Goal: Transaction & Acquisition: Purchase product/service

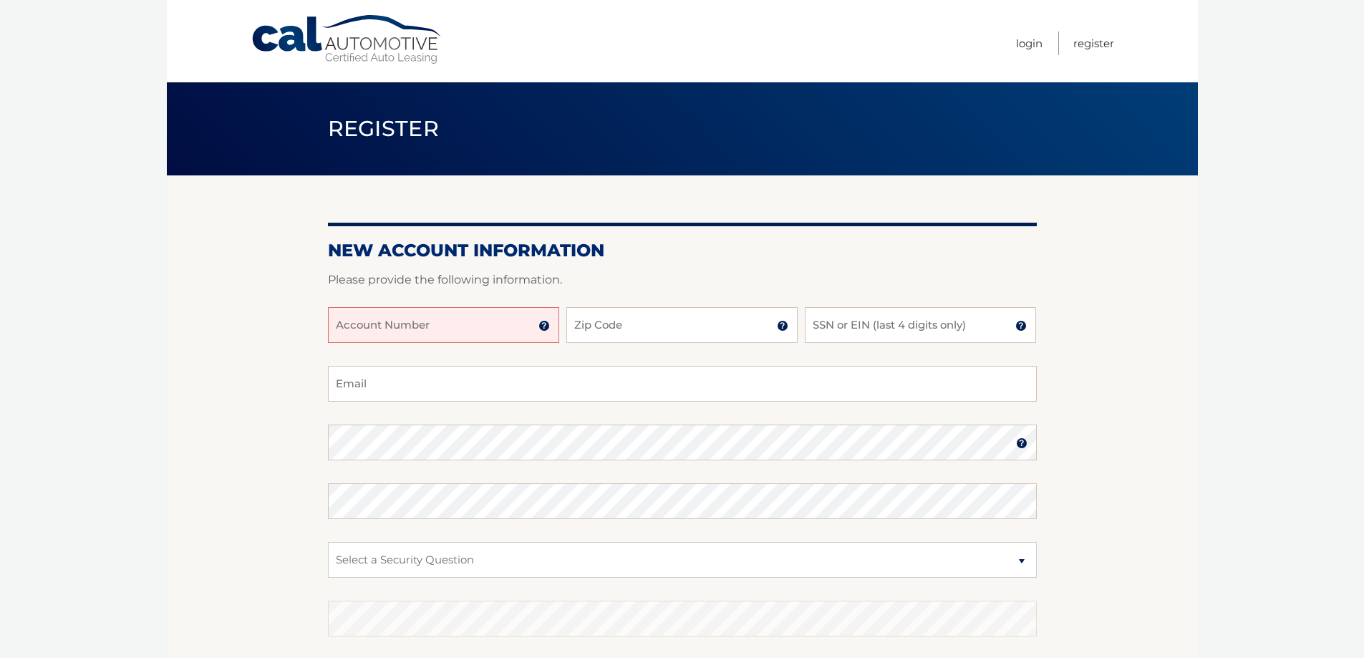
click at [433, 329] on input "Account Number" at bounding box center [443, 325] width 231 height 36
type input "44455927096"
type input "18974"
type input "0186"
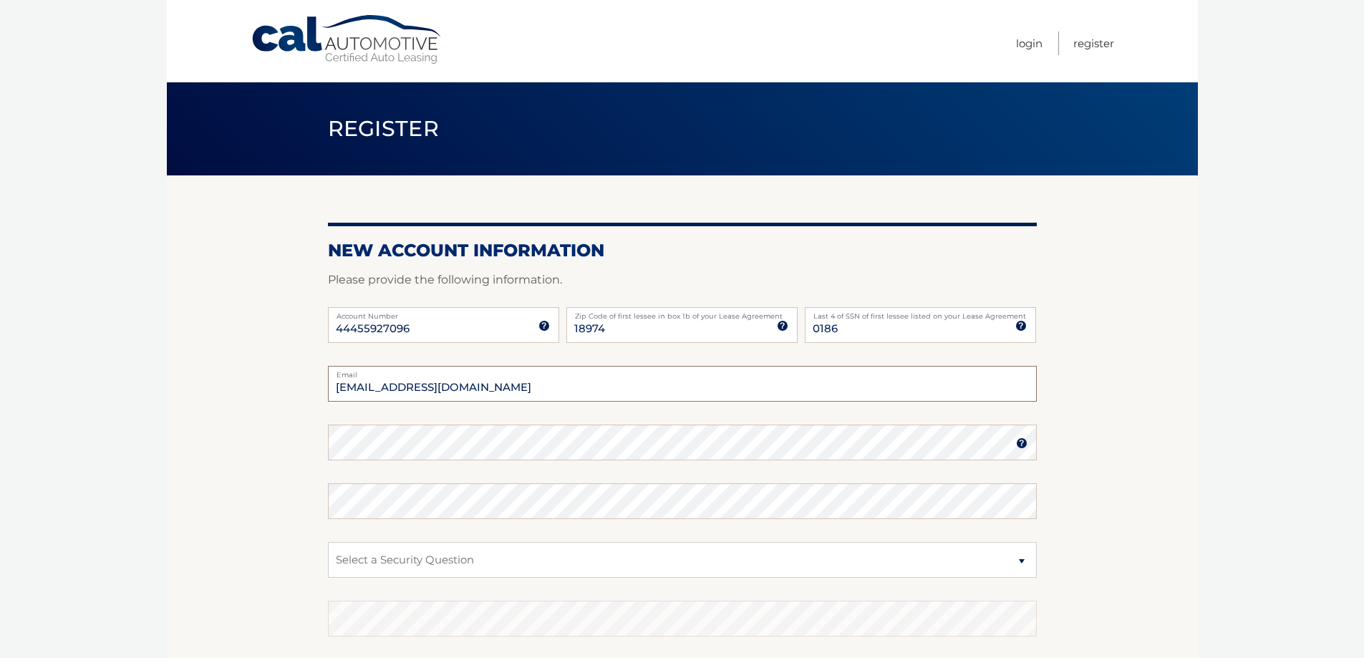
type input "[EMAIL_ADDRESS][DOMAIN_NAME]"
click at [115, 452] on body "Cal Automotive Menu Login Register Register" at bounding box center [682, 329] width 1364 height 658
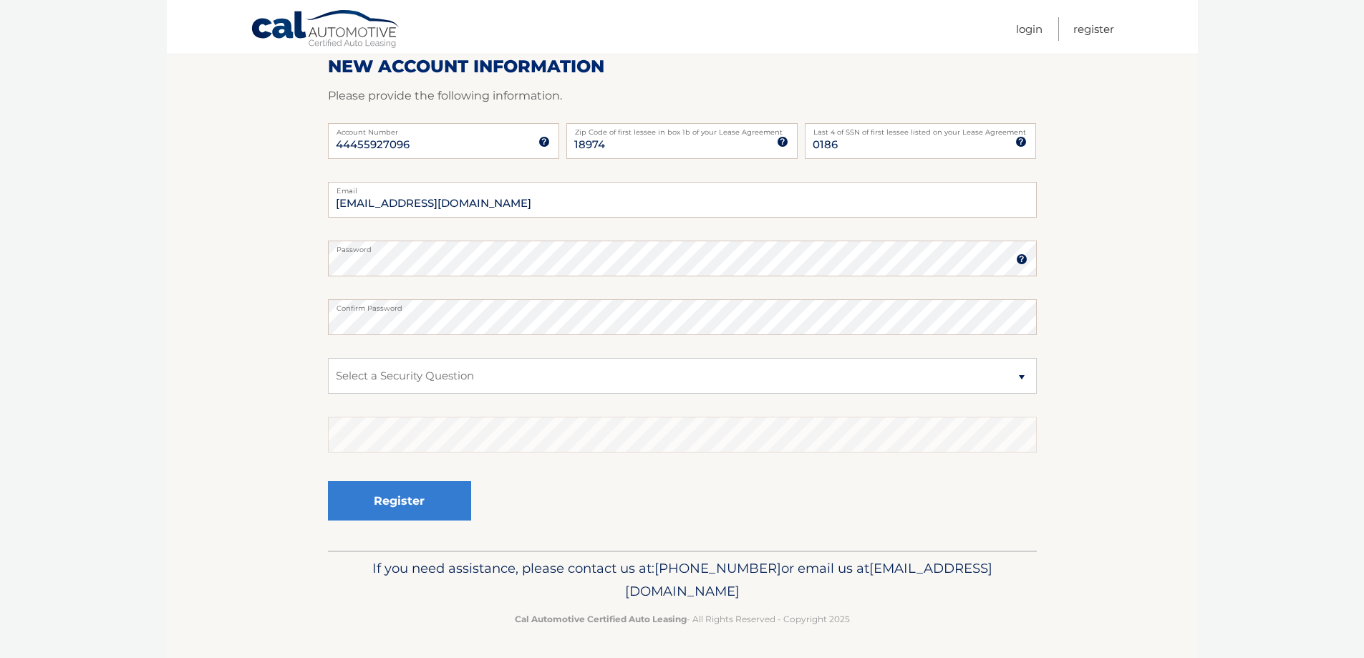
scroll to position [185, 0]
click at [392, 374] on select "Select a Security Question What was the name of your elementary school? What is…" at bounding box center [682, 374] width 709 height 36
select select "1"
click at [328, 356] on select "Select a Security Question What was the name of your elementary school? What is…" at bounding box center [682, 374] width 709 height 36
click at [564, 477] on div "Register" at bounding box center [682, 500] width 709 height 52
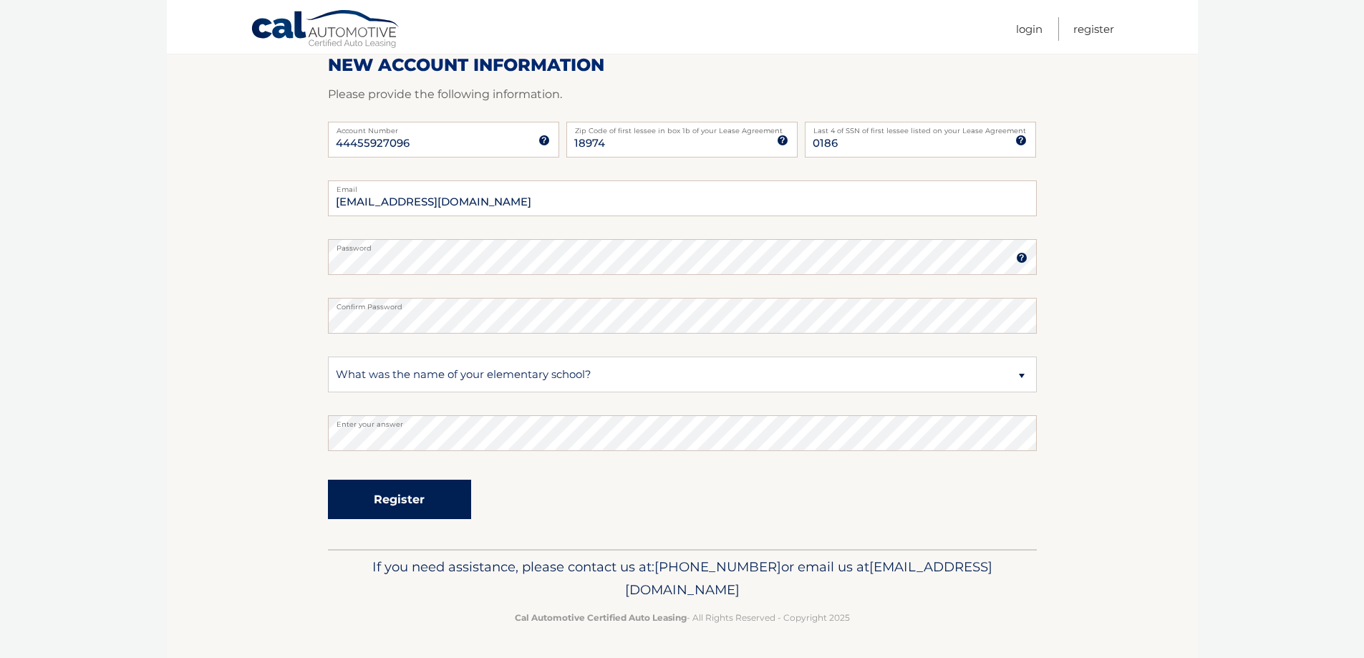
click at [390, 497] on button "Register" at bounding box center [399, 499] width 143 height 39
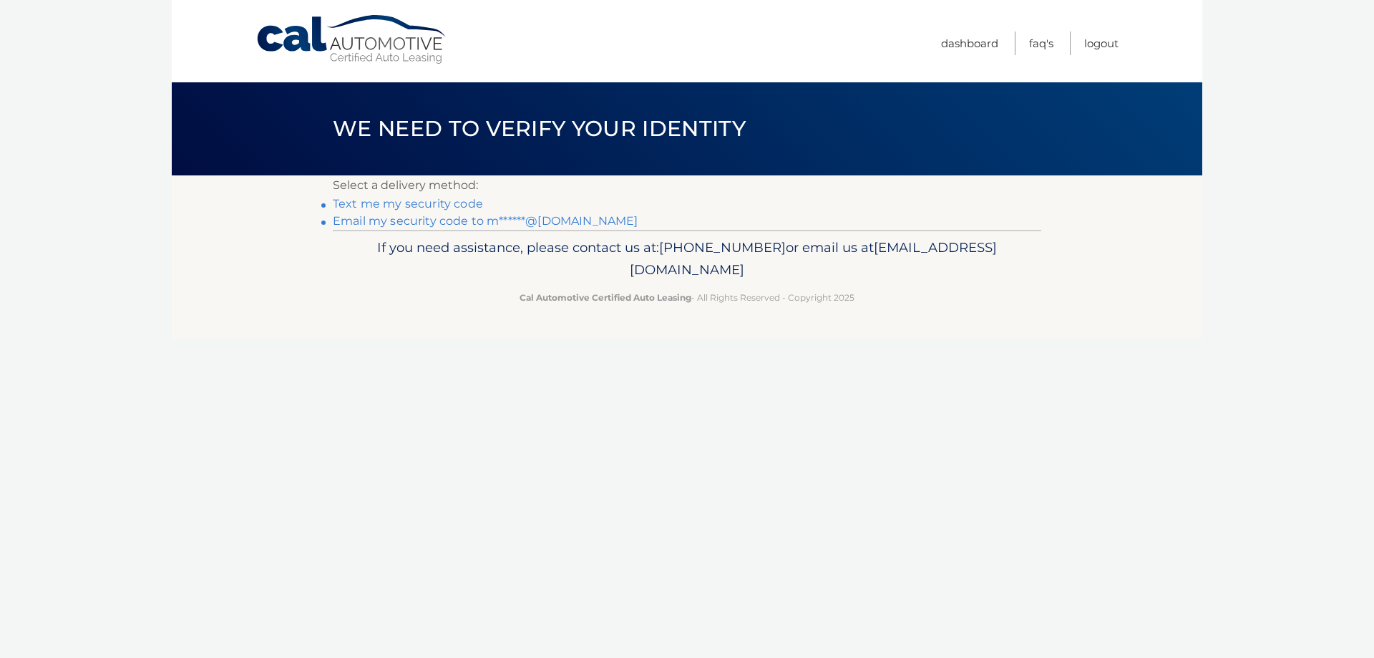
click at [400, 220] on link "Email my security code to m******@yahoo.com" at bounding box center [486, 221] width 306 height 14
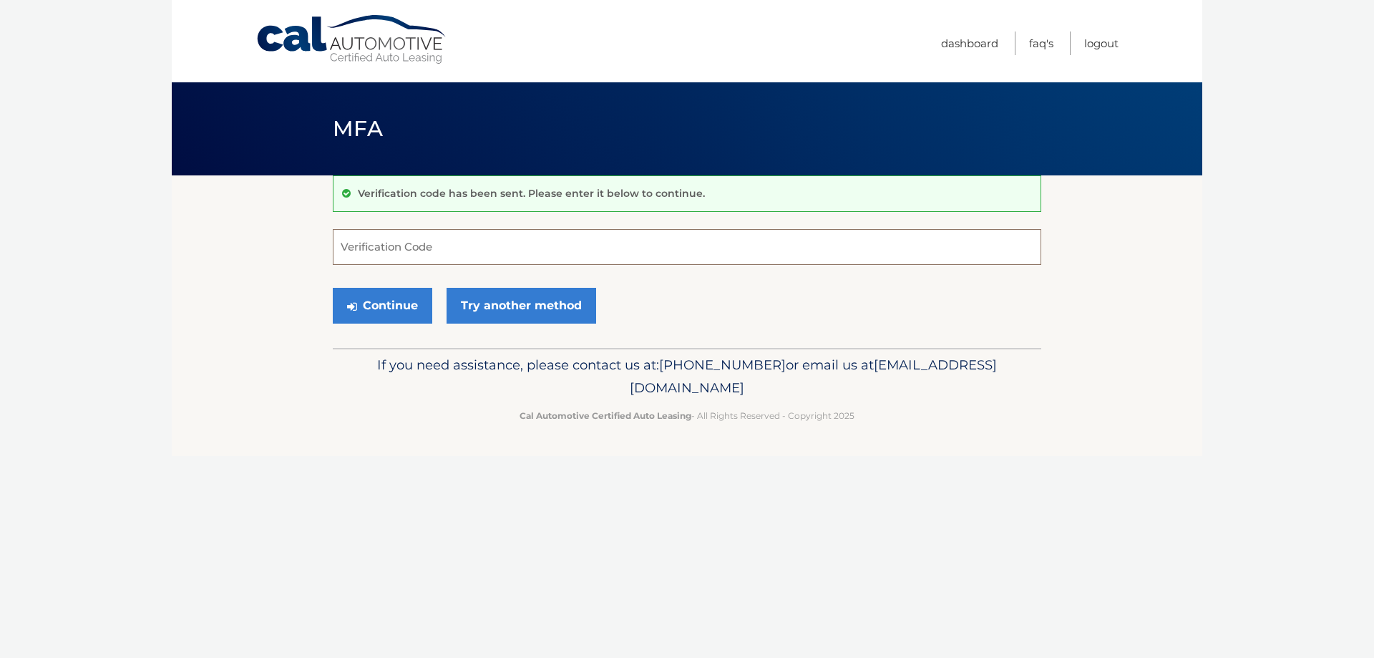
click at [389, 245] on input "Verification Code" at bounding box center [687, 247] width 709 height 36
type input "343671"
click at [365, 307] on button "Continue" at bounding box center [382, 306] width 99 height 36
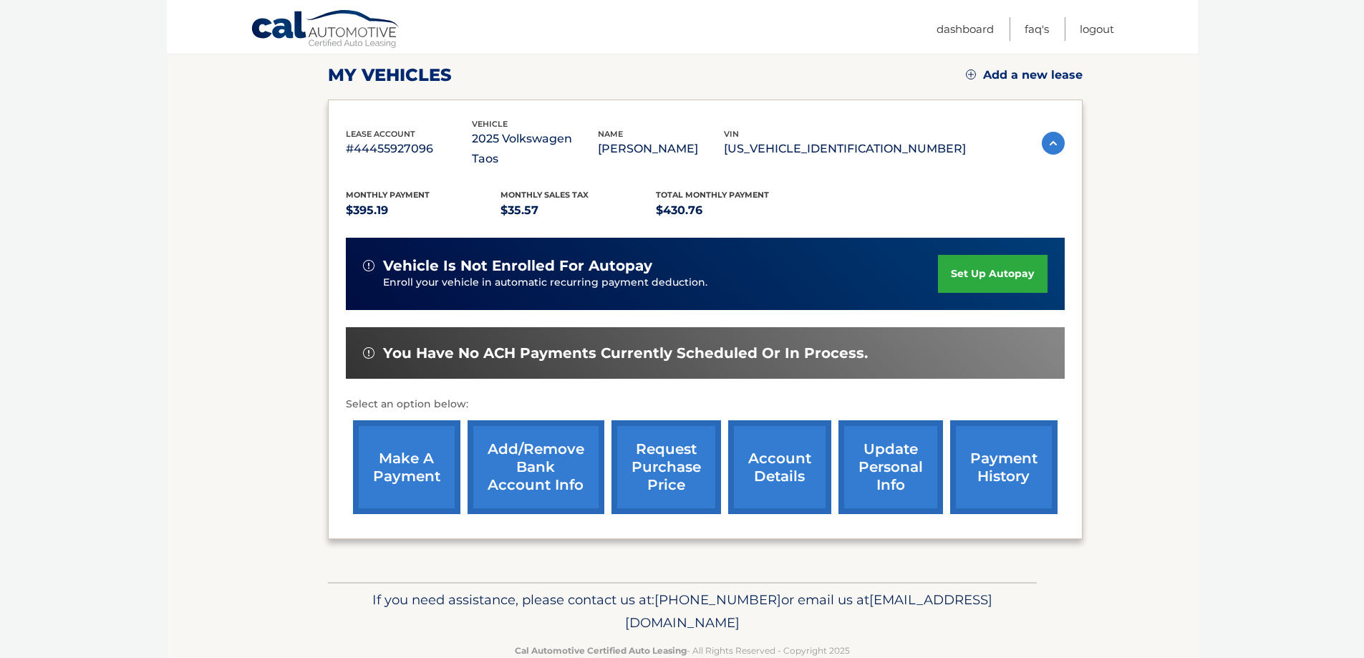
scroll to position [210, 0]
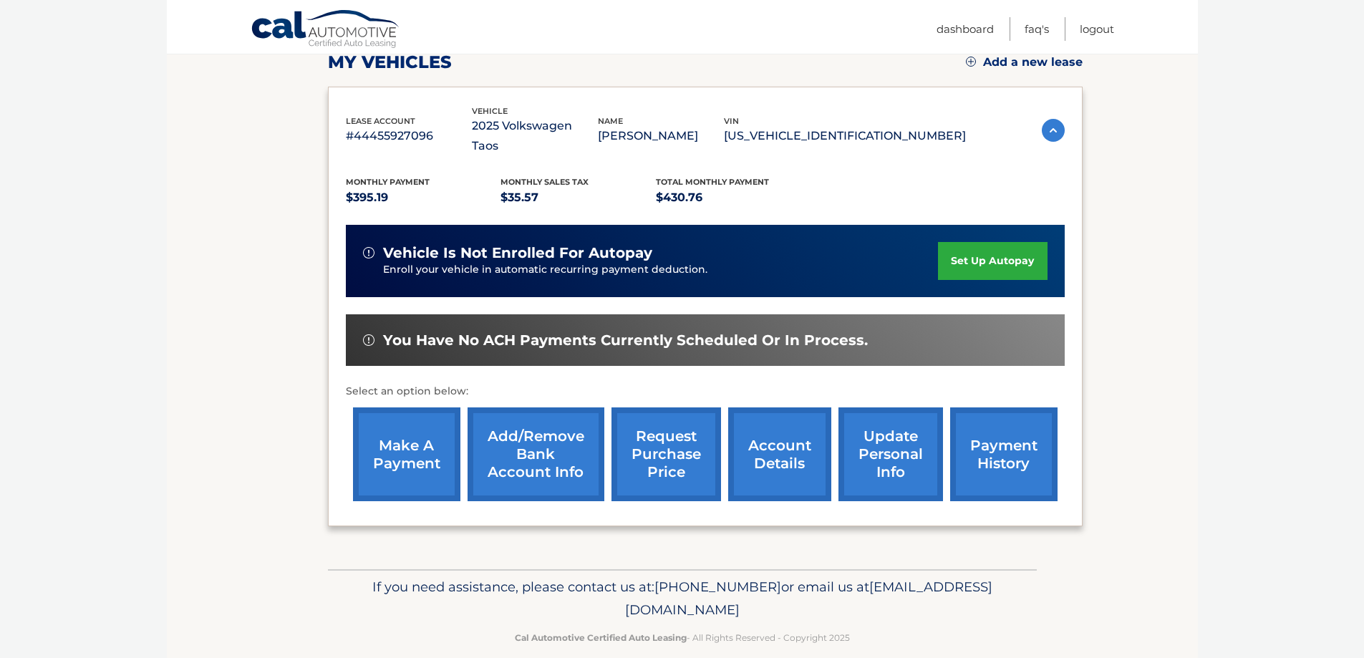
click at [776, 439] on link "account details" at bounding box center [779, 454] width 103 height 94
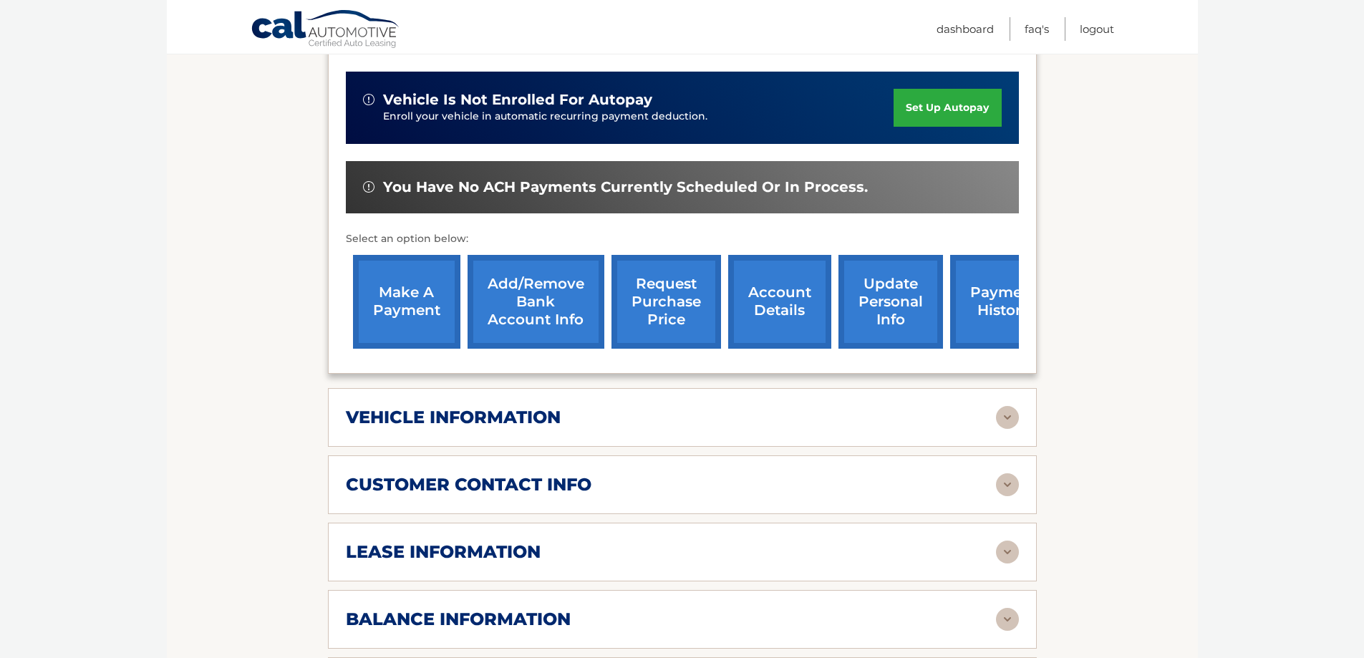
scroll to position [429, 0]
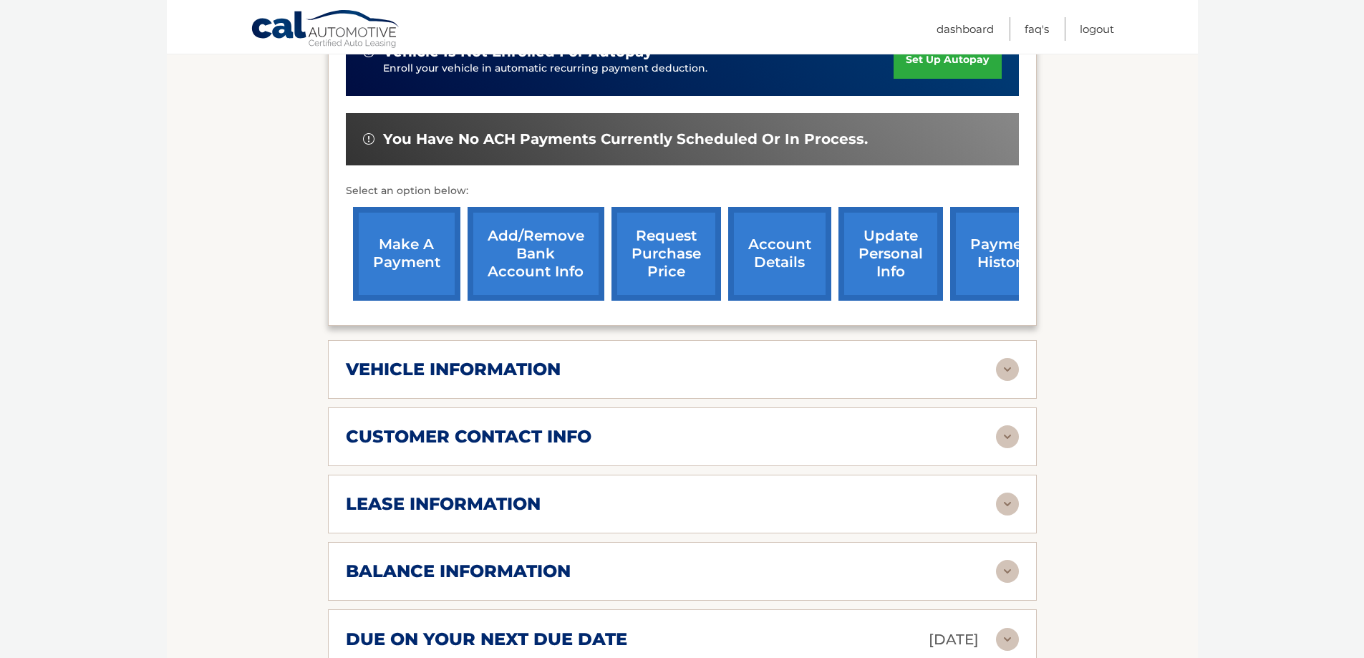
click at [478, 359] on h2 "vehicle information" at bounding box center [453, 369] width 215 height 21
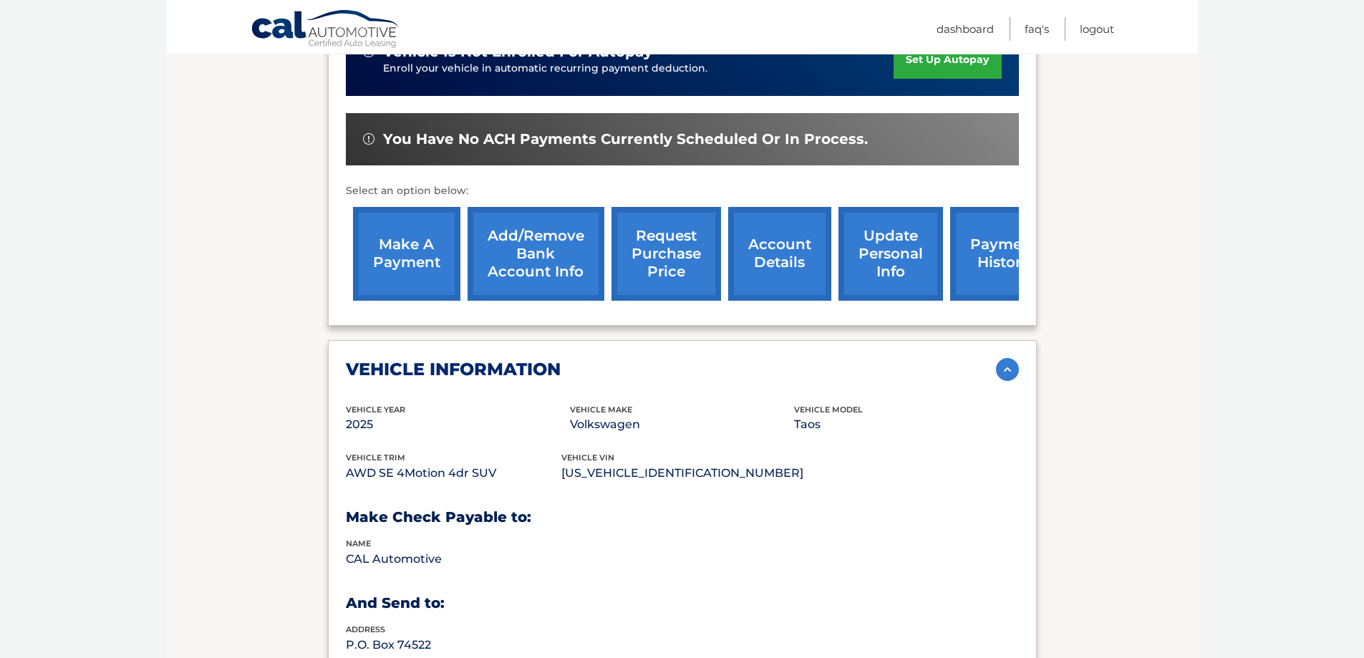
scroll to position [573, 0]
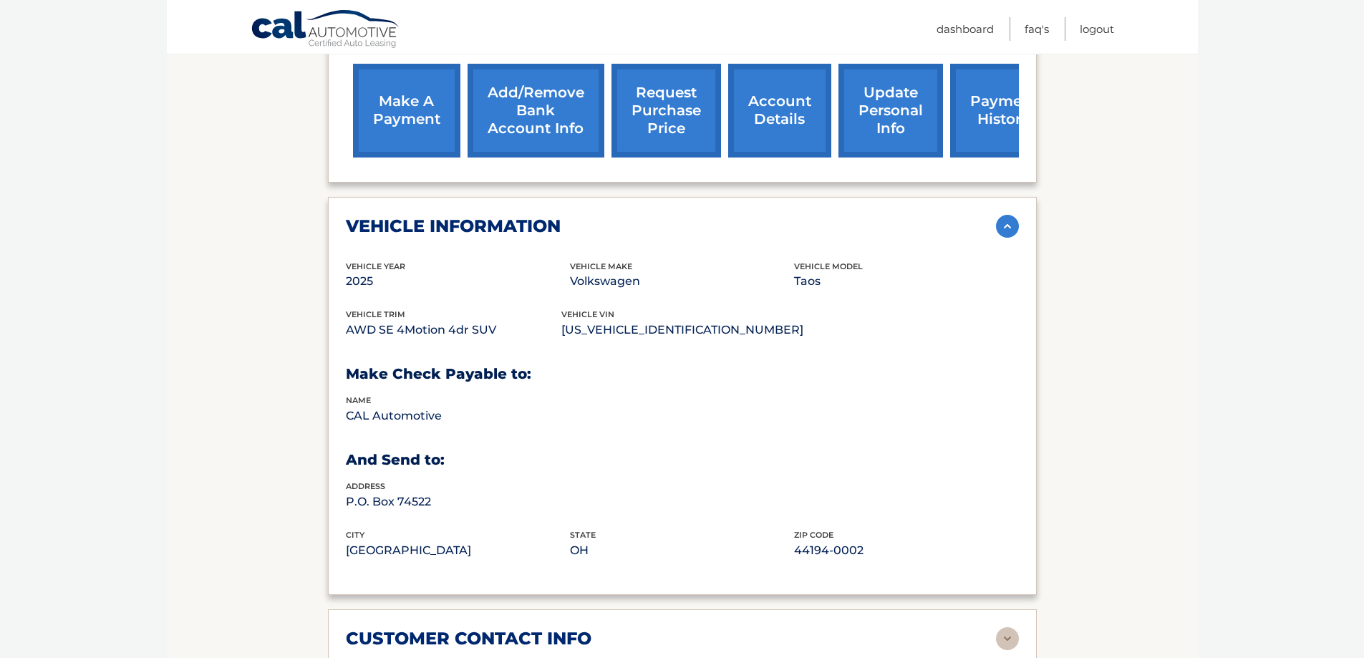
click at [446, 215] on h2 "vehicle information" at bounding box center [453, 225] width 215 height 21
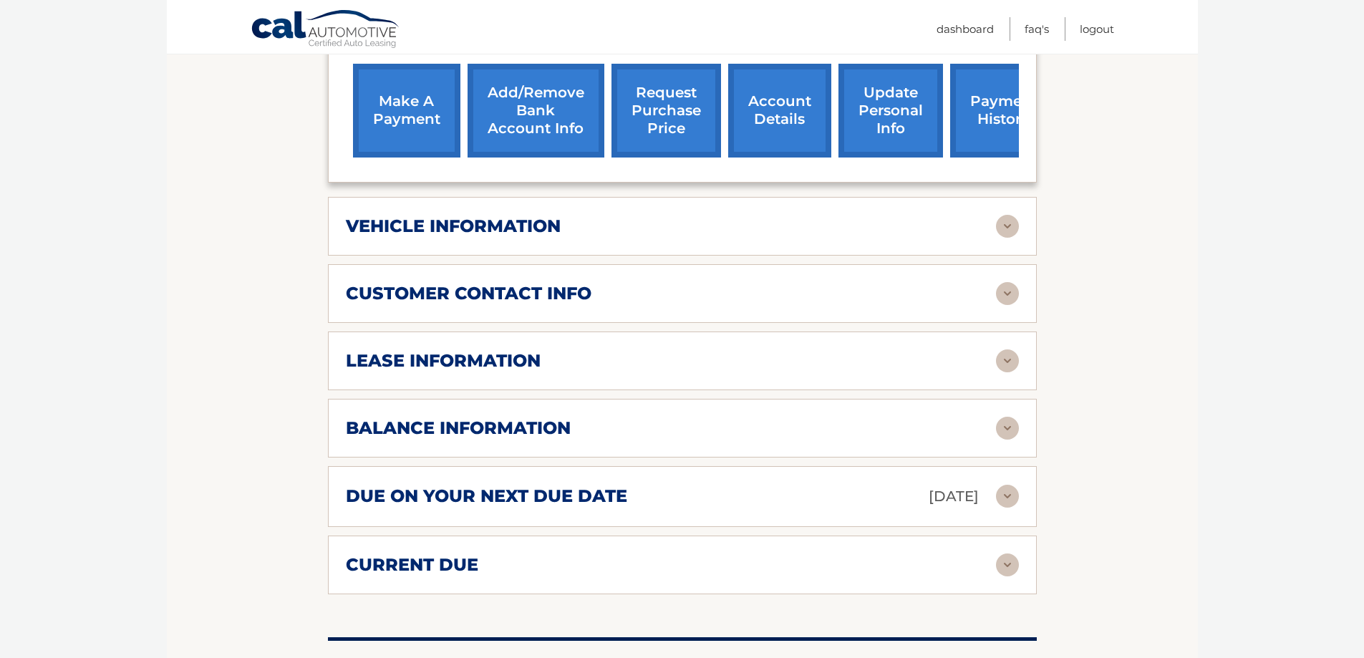
click at [510, 283] on h2 "customer contact info" at bounding box center [469, 293] width 246 height 21
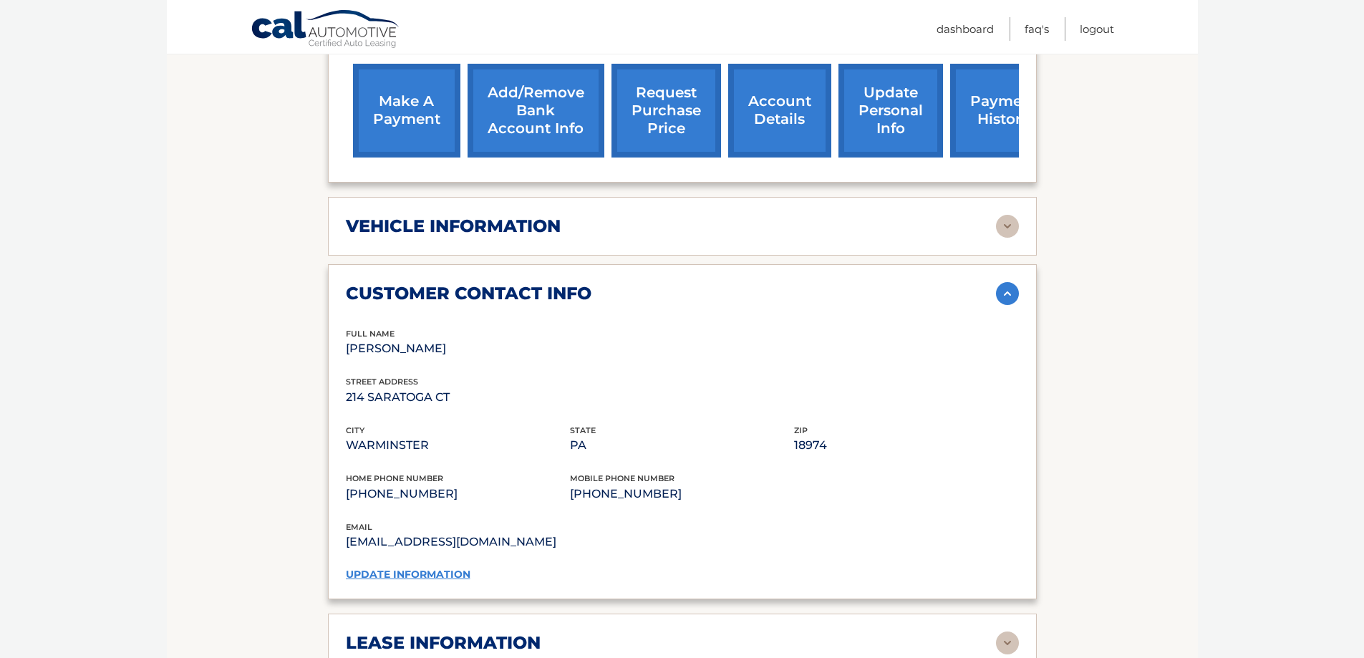
click at [441, 568] on link "update information" at bounding box center [408, 574] width 125 height 13
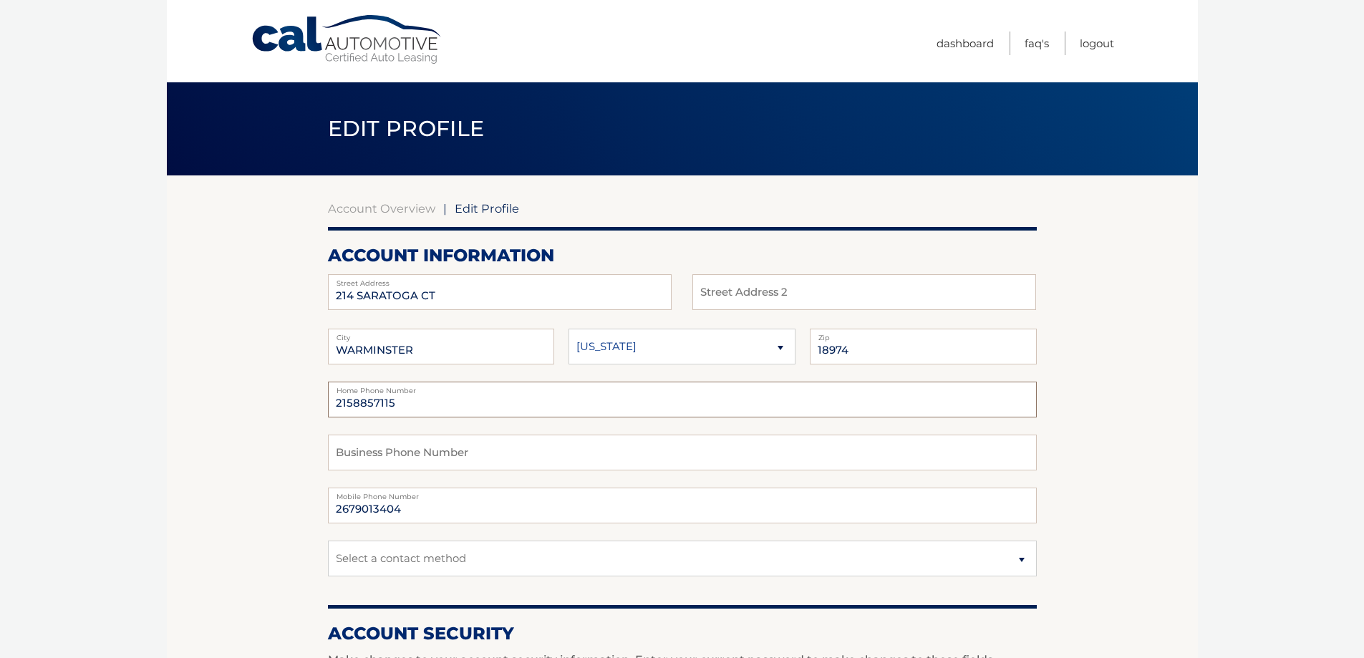
drag, startPoint x: 403, startPoint y: 400, endPoint x: 283, endPoint y: 404, distance: 120.3
type input "2679758130"
drag, startPoint x: 402, startPoint y: 404, endPoint x: 287, endPoint y: 415, distance: 115.0
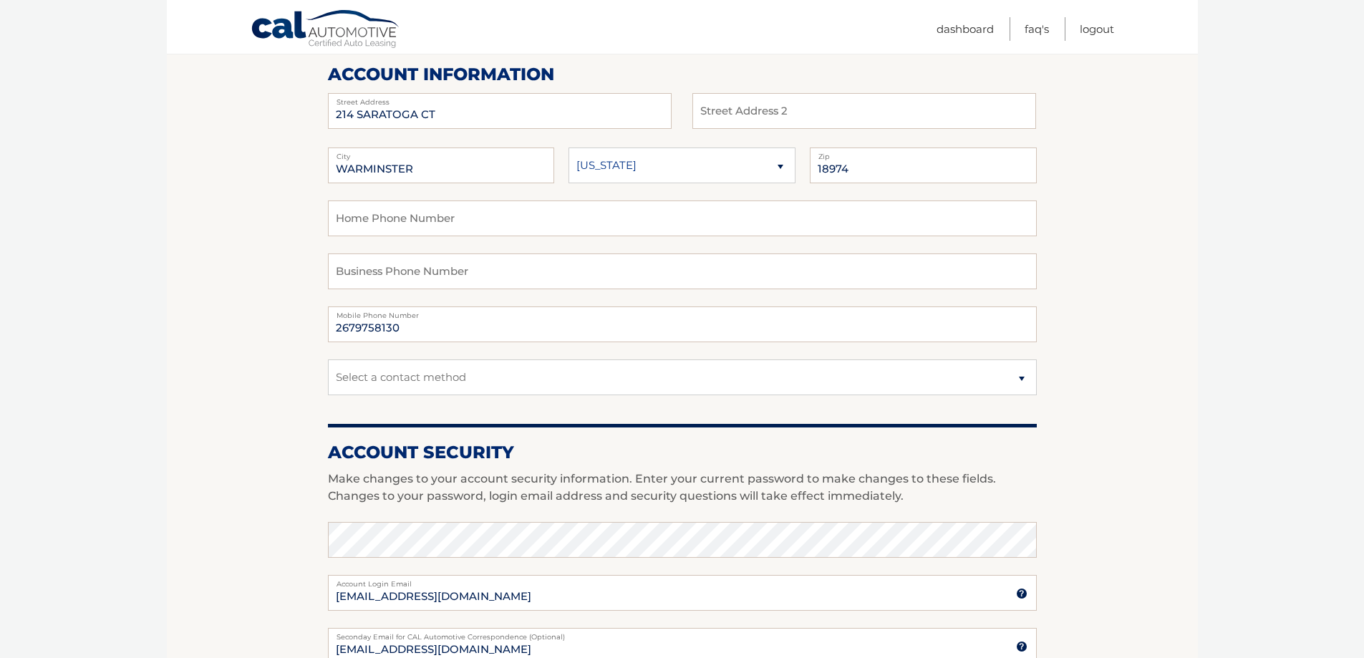
scroll to position [286, 0]
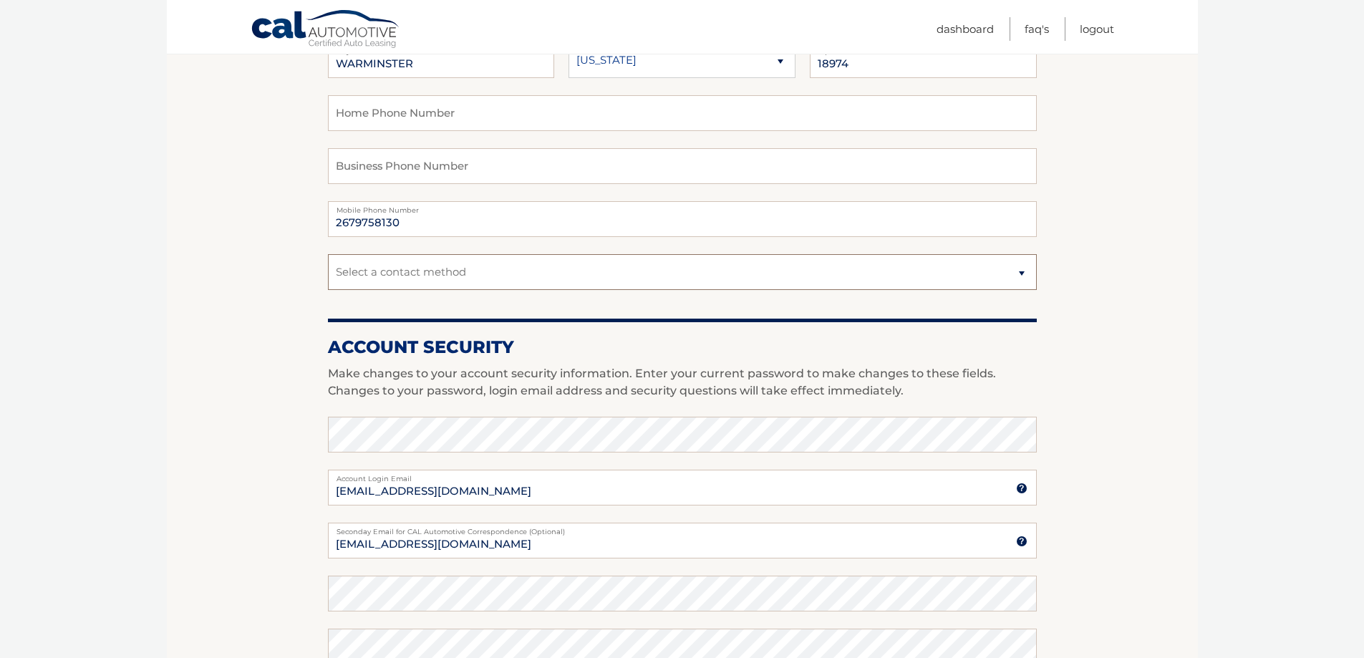
click at [500, 266] on select "Select a contact method Mobile Home" at bounding box center [682, 272] width 709 height 36
select select "1"
click at [328, 254] on select "Select a contact method Mobile Home" at bounding box center [682, 272] width 709 height 36
click at [200, 339] on section "Account Overview | Edit Profile account information 214 SARATOGA CT Street Addr…" at bounding box center [682, 410] width 1031 height 1042
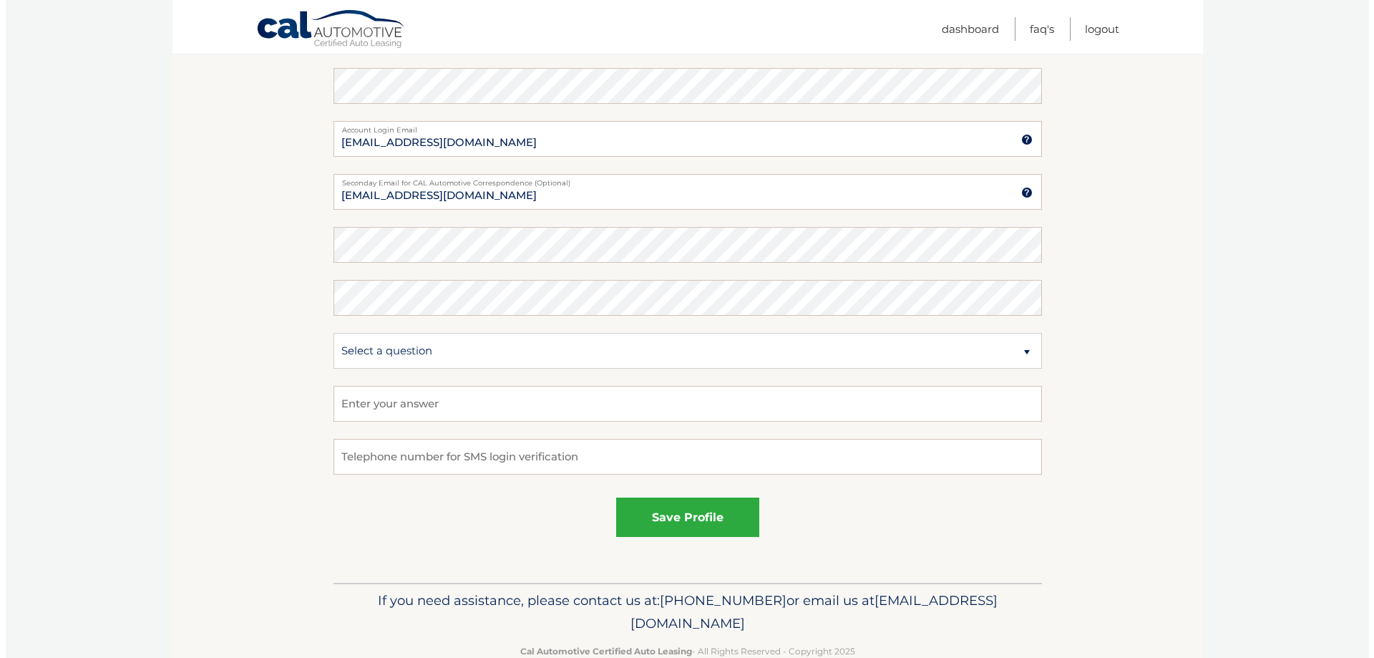
scroll to position [669, 0]
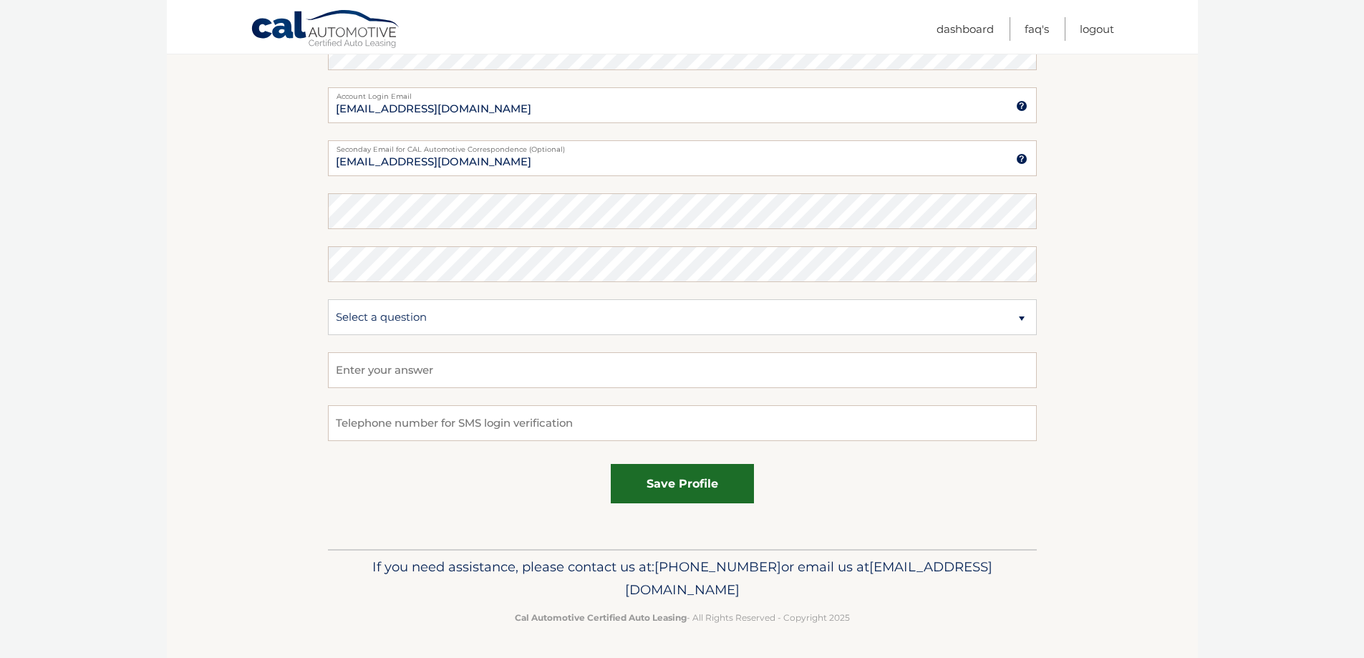
click at [704, 485] on button "save profile" at bounding box center [682, 483] width 143 height 39
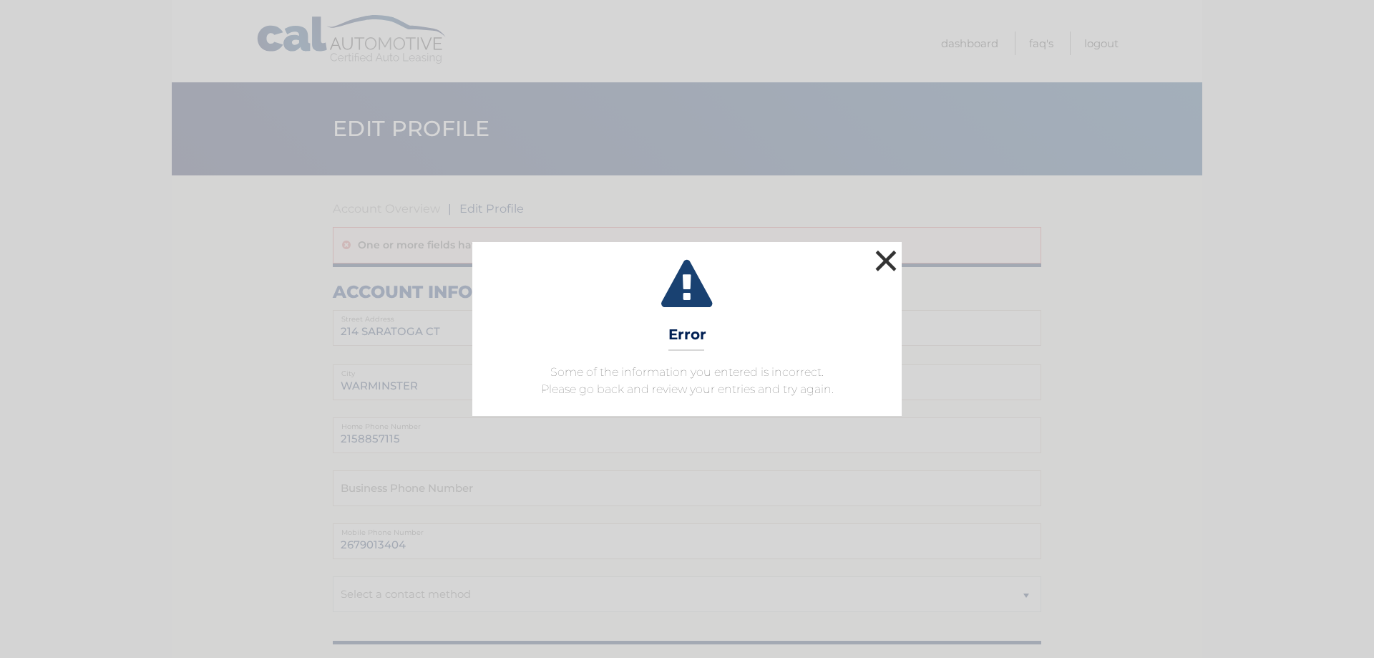
click at [887, 260] on button "×" at bounding box center [886, 260] width 29 height 29
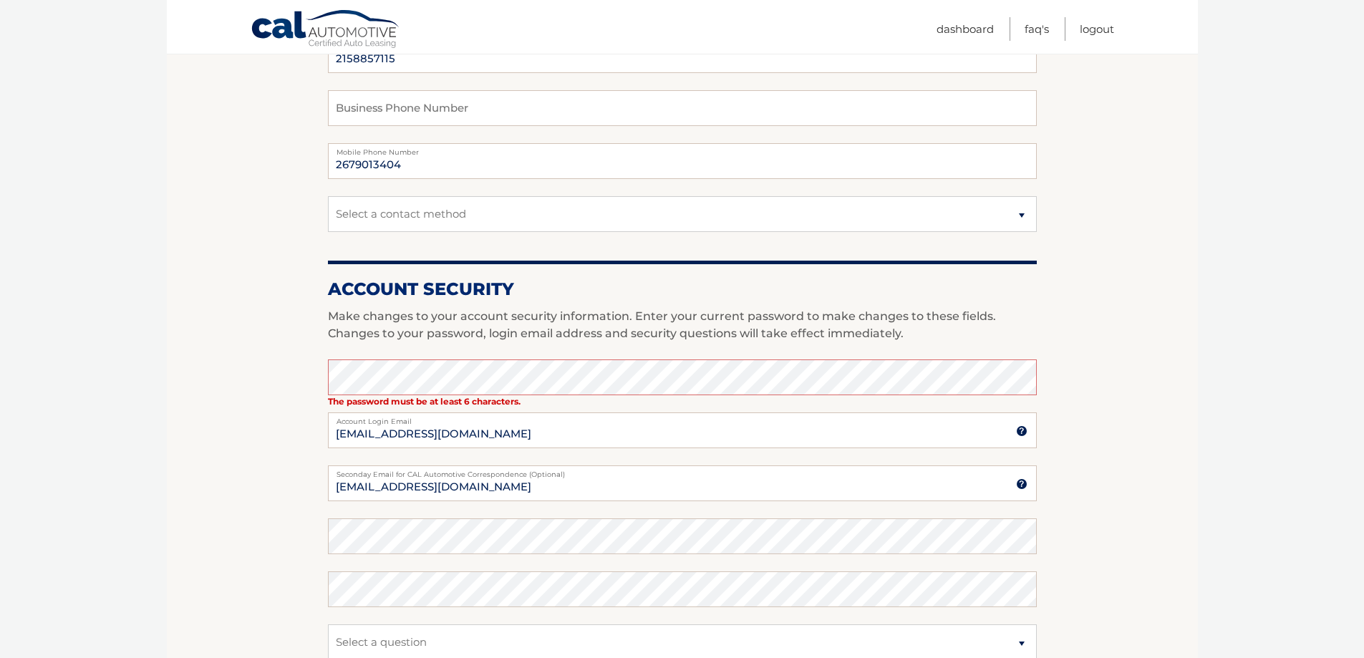
scroll to position [429, 0]
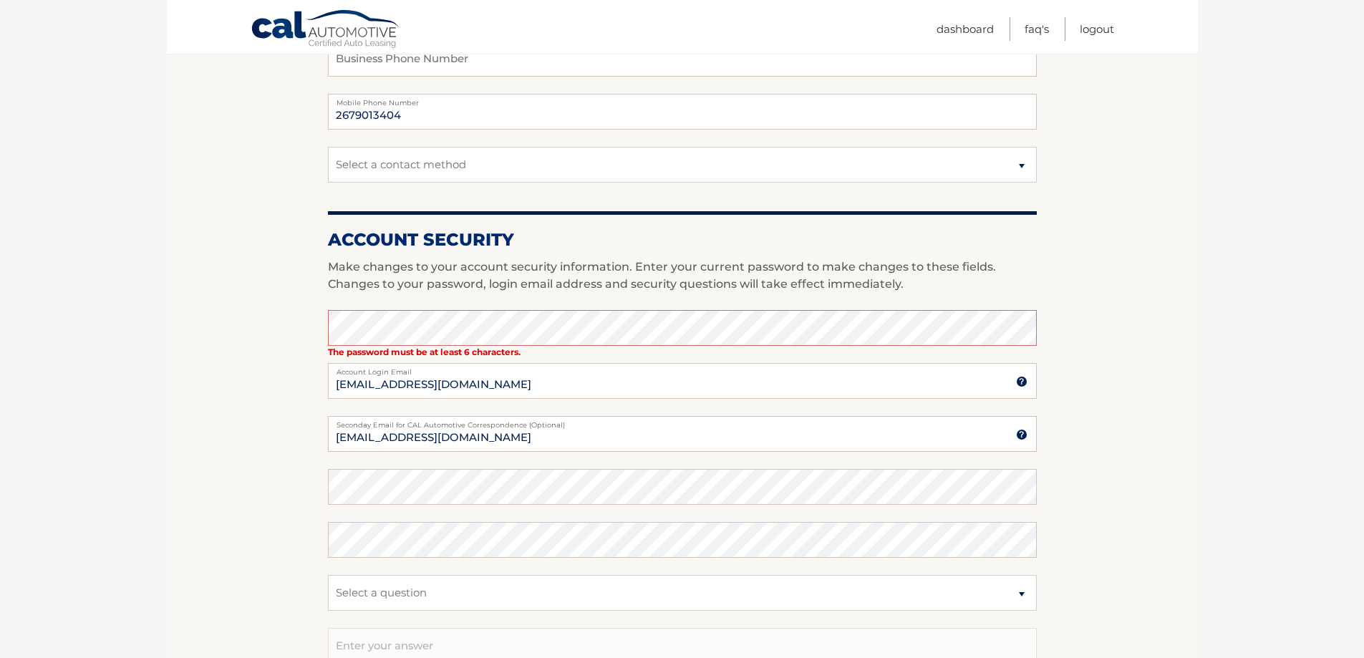
click at [203, 417] on section "Account Overview | Edit Profile One or more fields have an error. account infor…" at bounding box center [682, 285] width 1031 height 1079
click at [294, 349] on section "Account Overview | Edit Profile One or more fields have an error. account infor…" at bounding box center [682, 285] width 1031 height 1079
click at [256, 416] on section "Account Overview | Edit Profile One or more fields have an error. account infor…" at bounding box center [682, 285] width 1031 height 1079
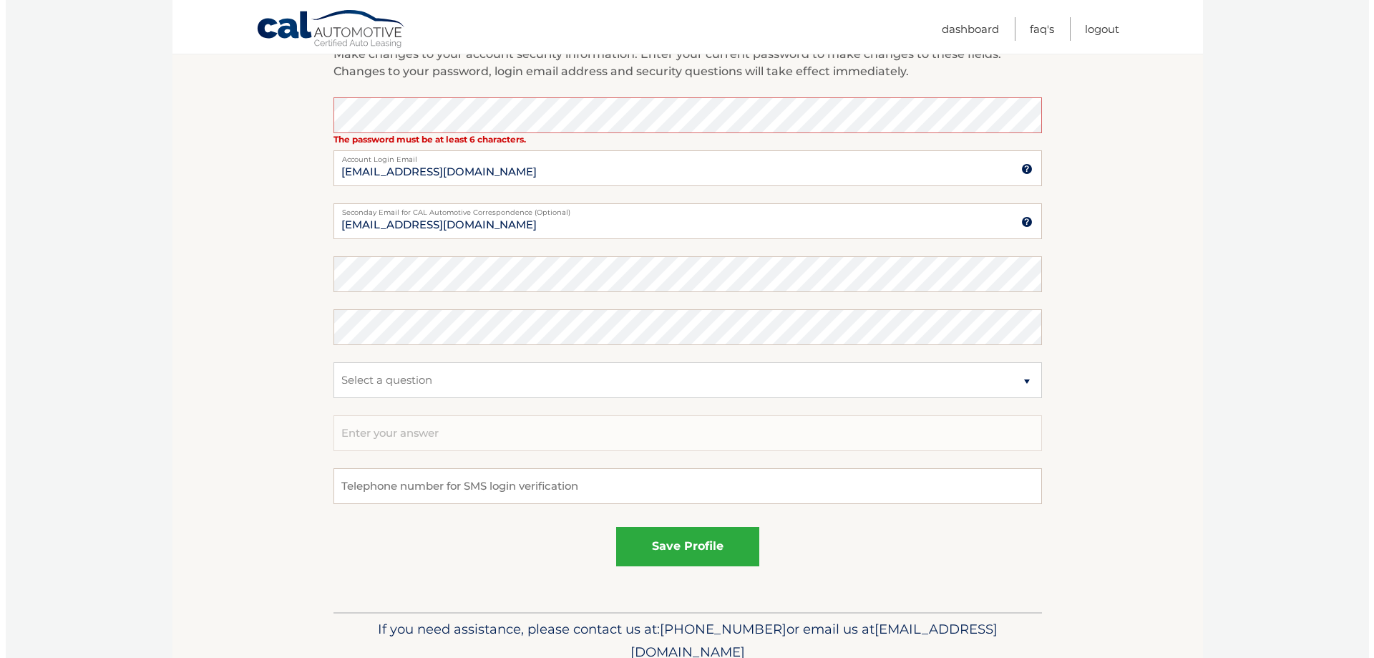
scroll to position [705, 0]
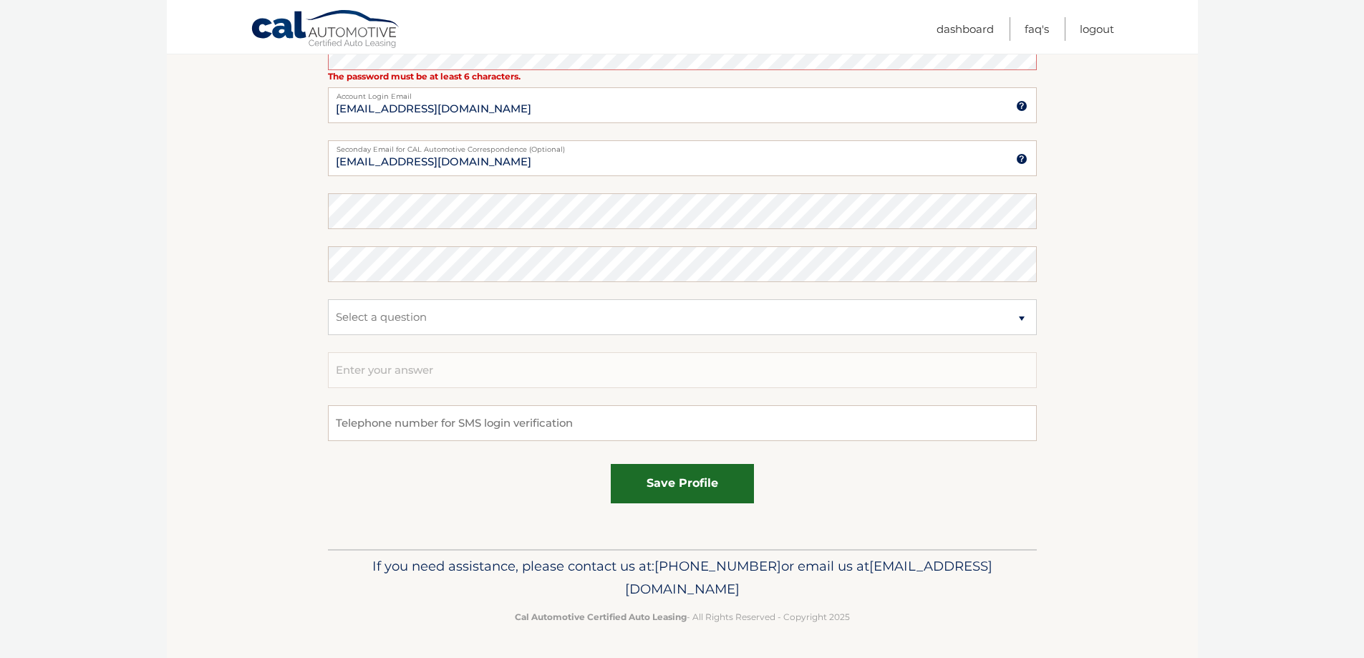
click at [719, 496] on button "save profile" at bounding box center [682, 483] width 143 height 39
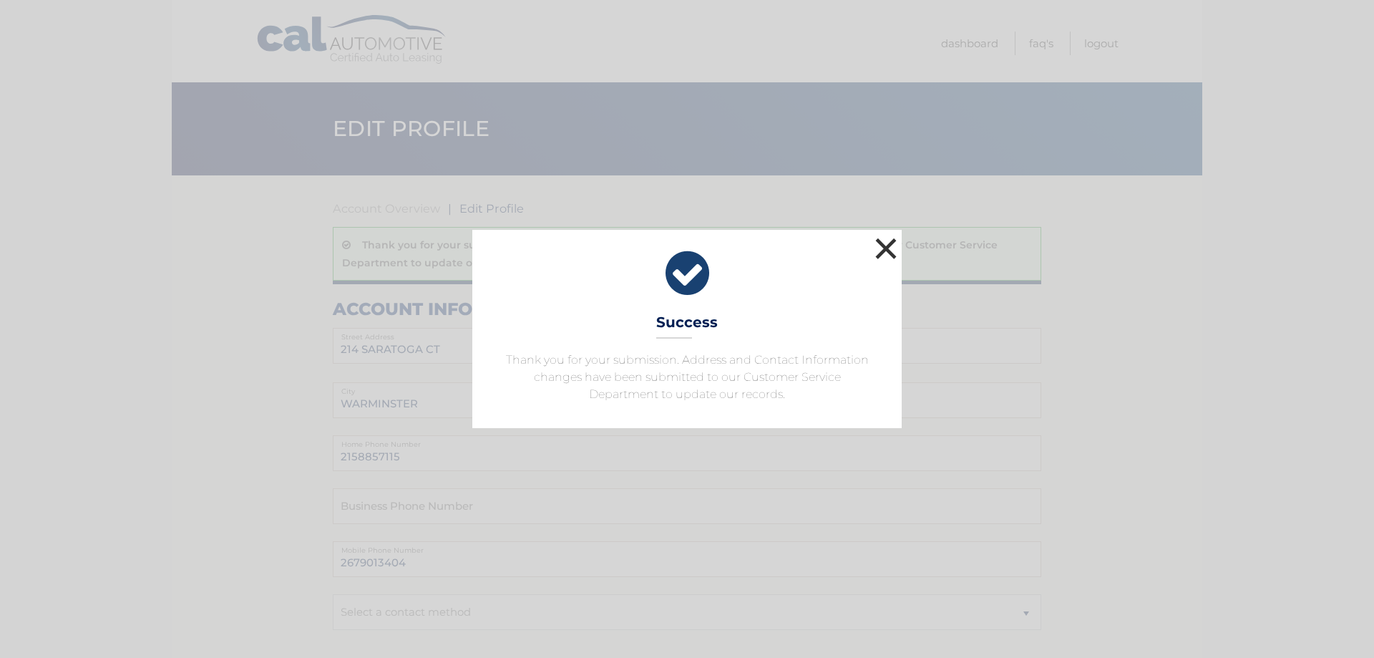
click at [893, 250] on button "×" at bounding box center [886, 248] width 29 height 29
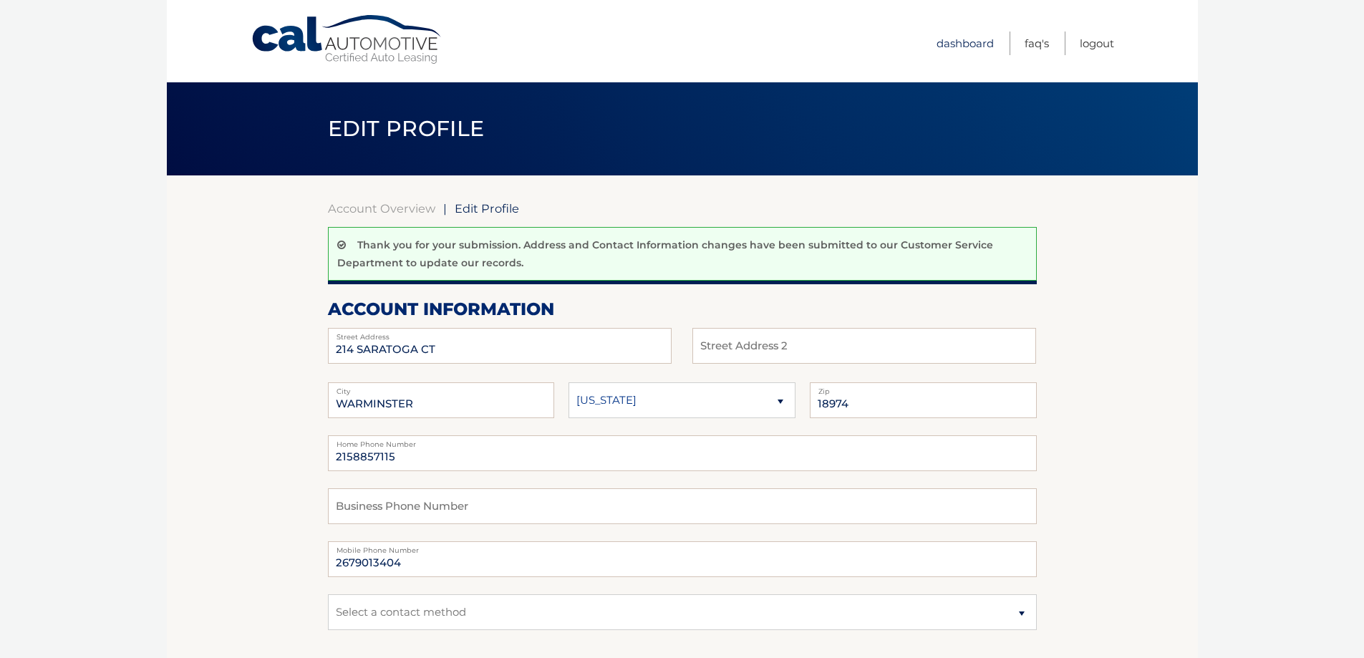
click at [952, 44] on link "Dashboard" at bounding box center [964, 43] width 57 height 24
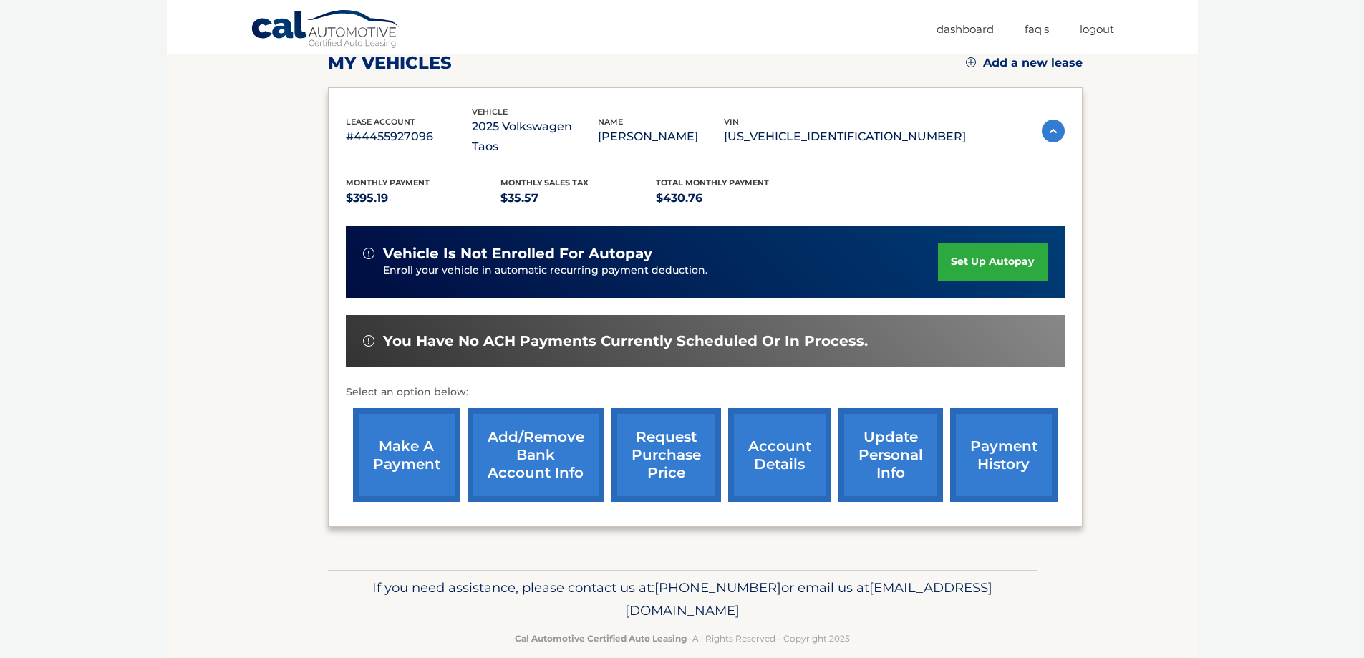
scroll to position [210, 0]
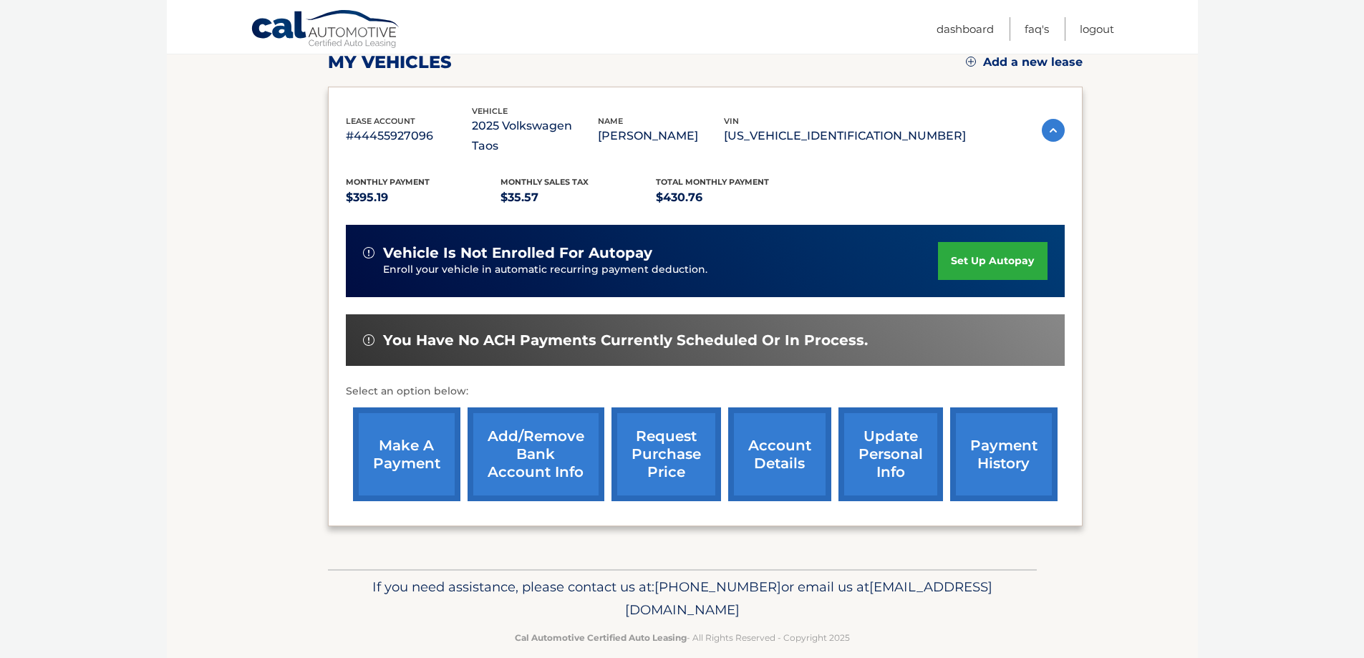
click at [1008, 438] on link "payment history" at bounding box center [1003, 454] width 107 height 94
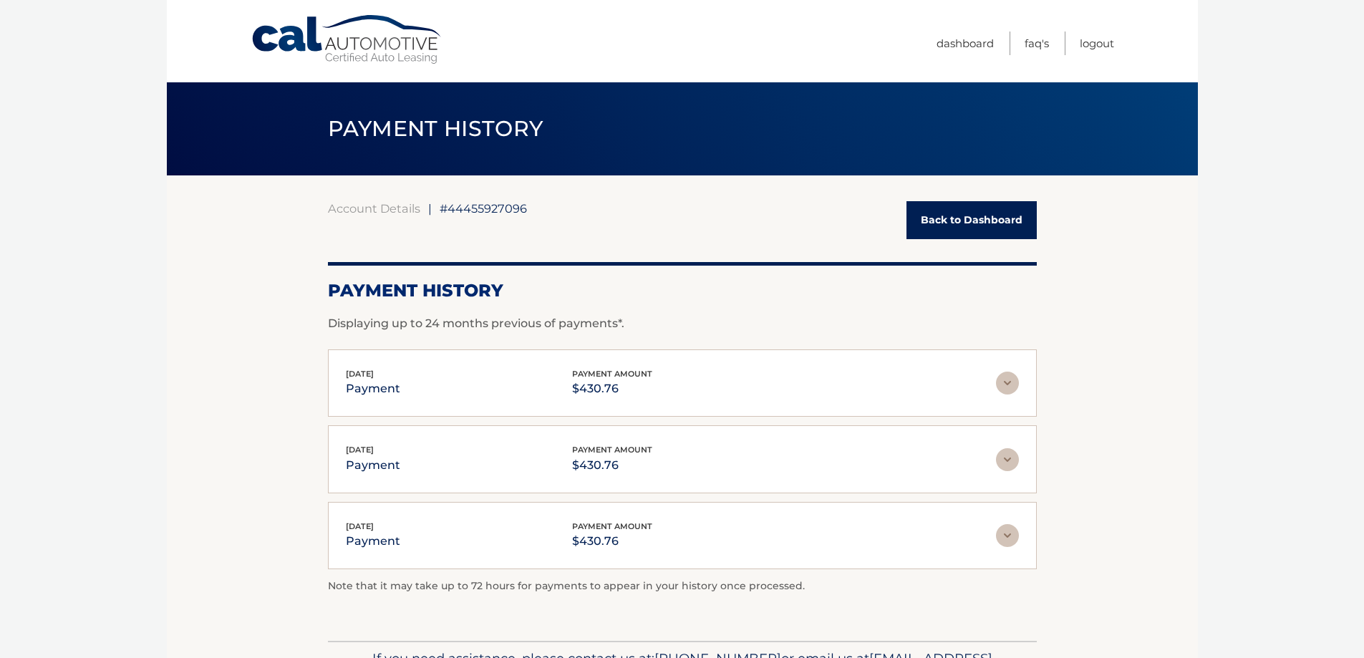
click at [1027, 219] on link "Back to Dashboard" at bounding box center [971, 220] width 130 height 38
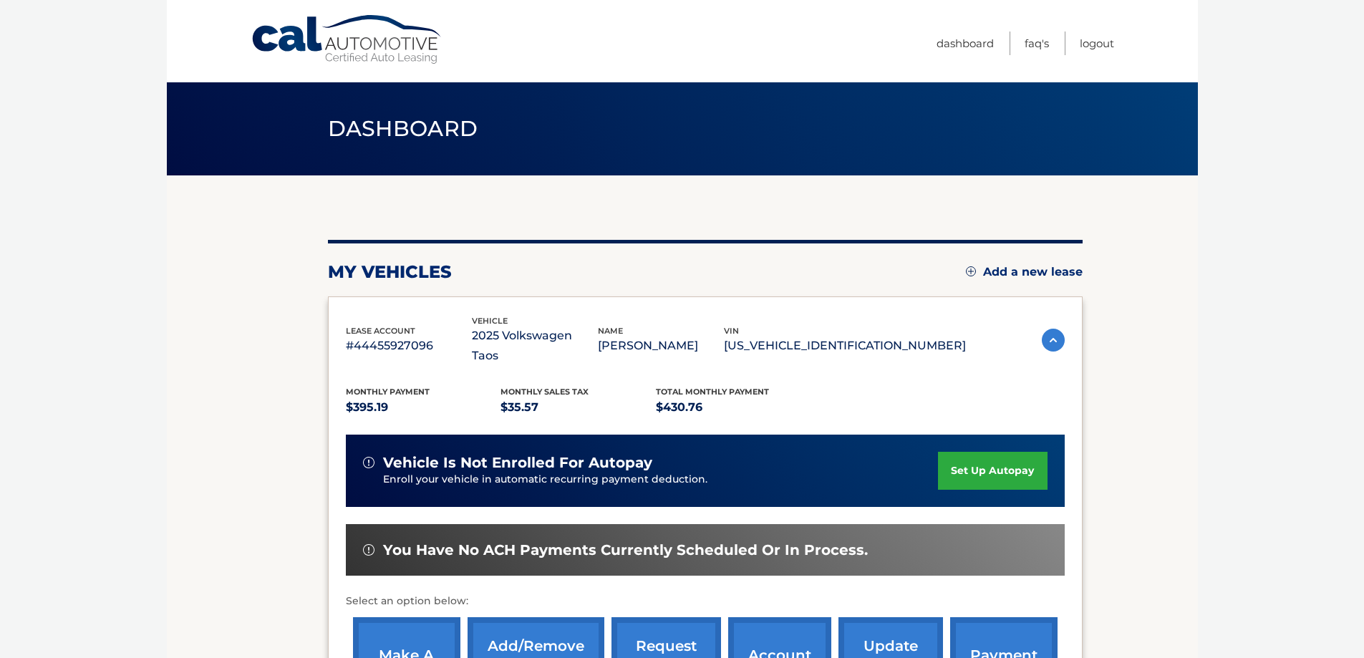
scroll to position [143, 0]
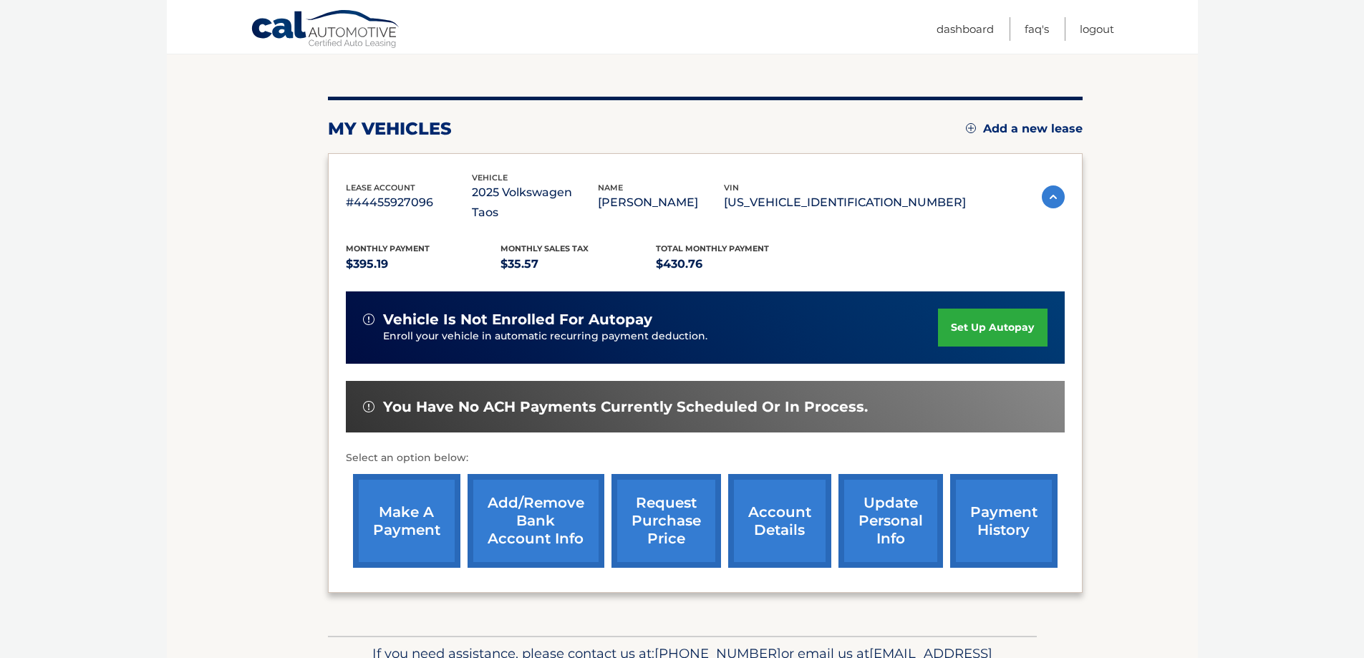
click at [429, 493] on link "make a payment" at bounding box center [406, 521] width 107 height 94
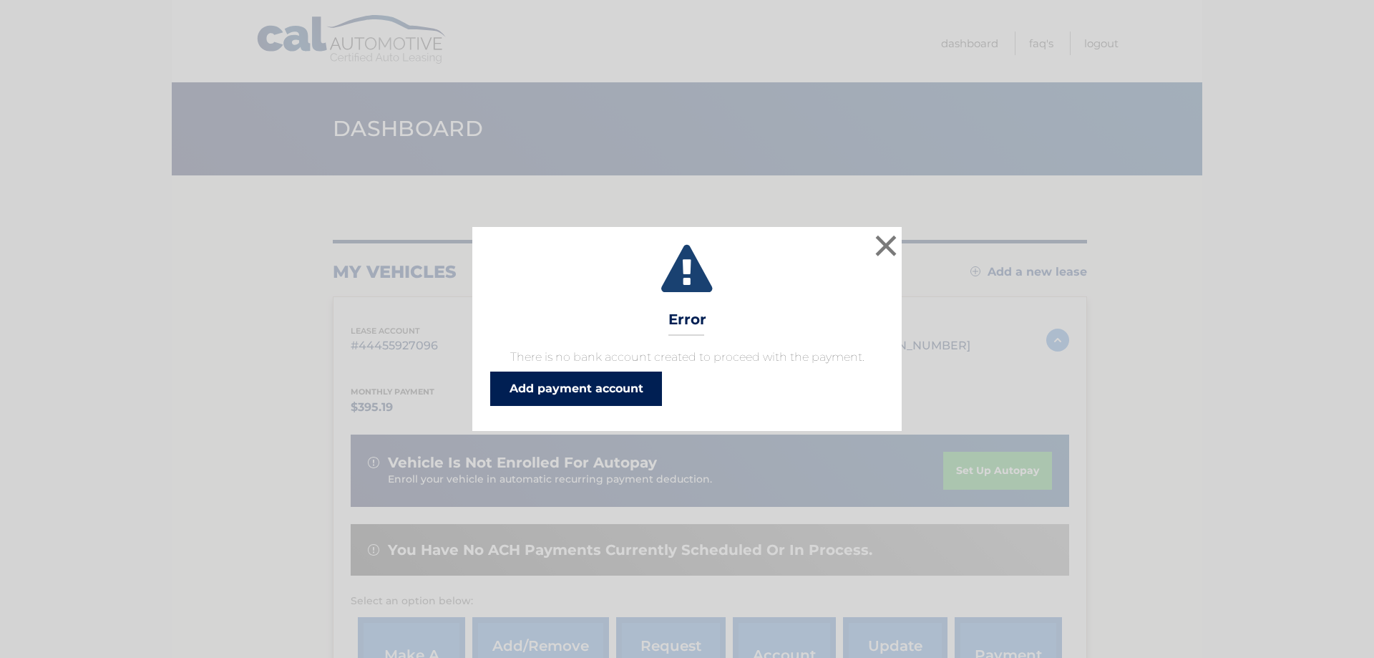
click at [581, 395] on link "Add payment account" at bounding box center [576, 388] width 172 height 34
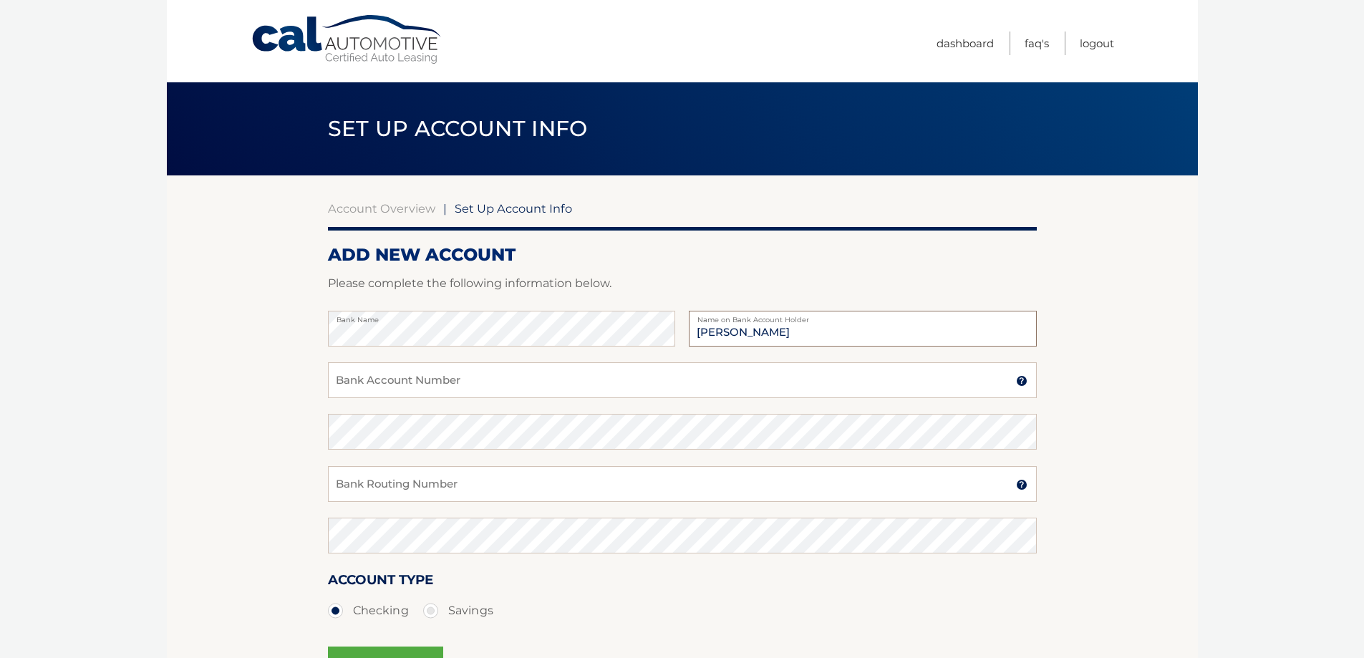
type input "[PERSON_NAME]"
click at [426, 372] on input "Bank Account Number" at bounding box center [682, 380] width 709 height 36
type input "1010175756090"
click at [347, 495] on input "Bank Routing Number" at bounding box center [682, 484] width 709 height 36
type input "0"
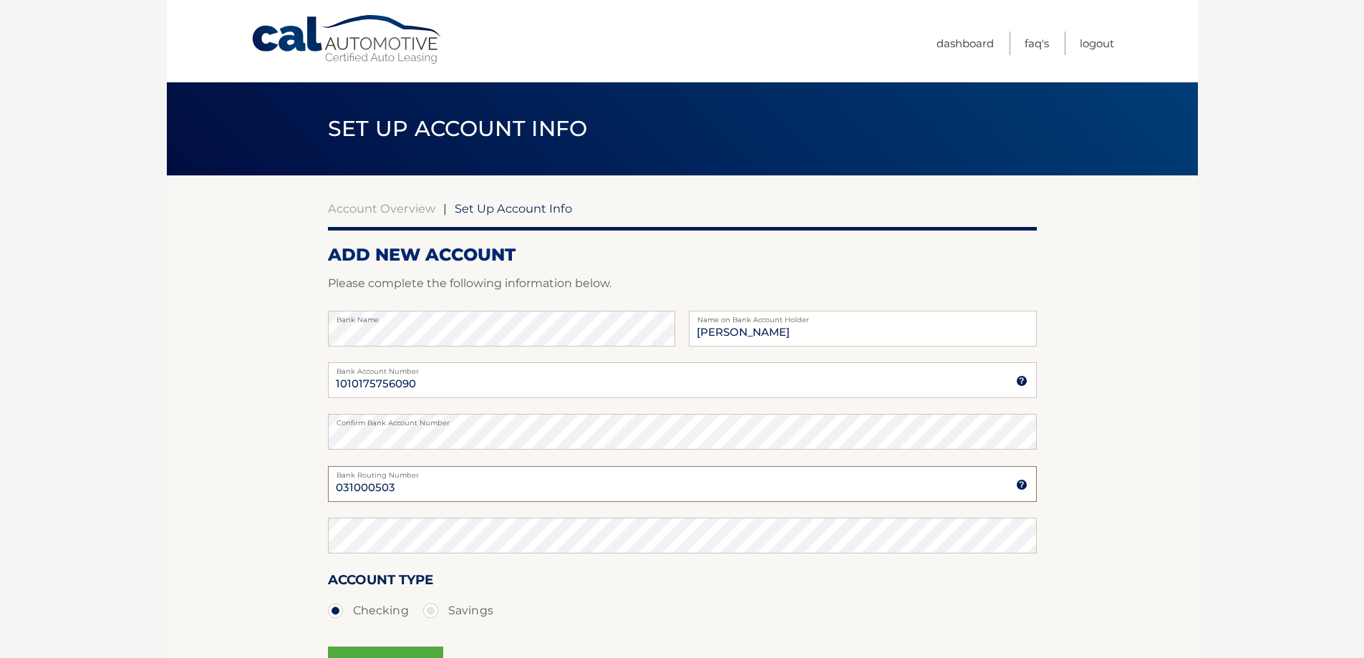
type input "031000503"
click at [246, 518] on section "Account Overview | Set Up Account Info ADD NEW ACCOUNT Please complete the foll…" at bounding box center [682, 448] width 1031 height 546
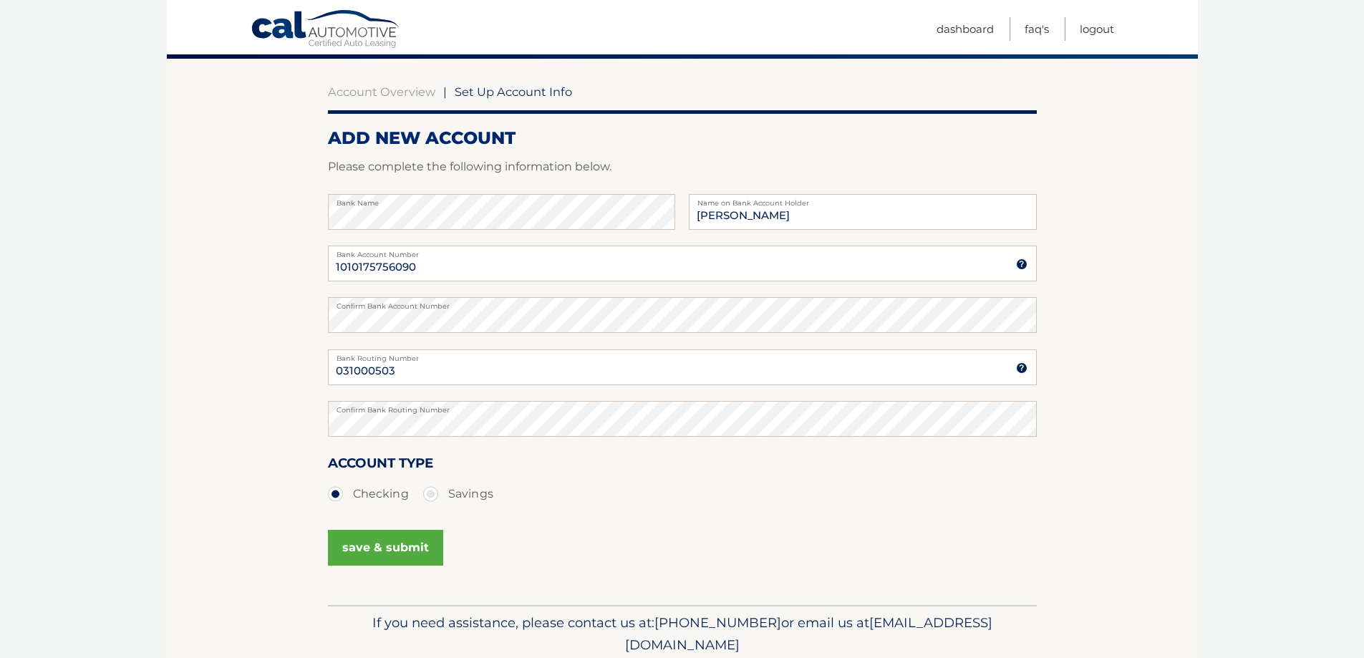
scroll to position [173, 0]
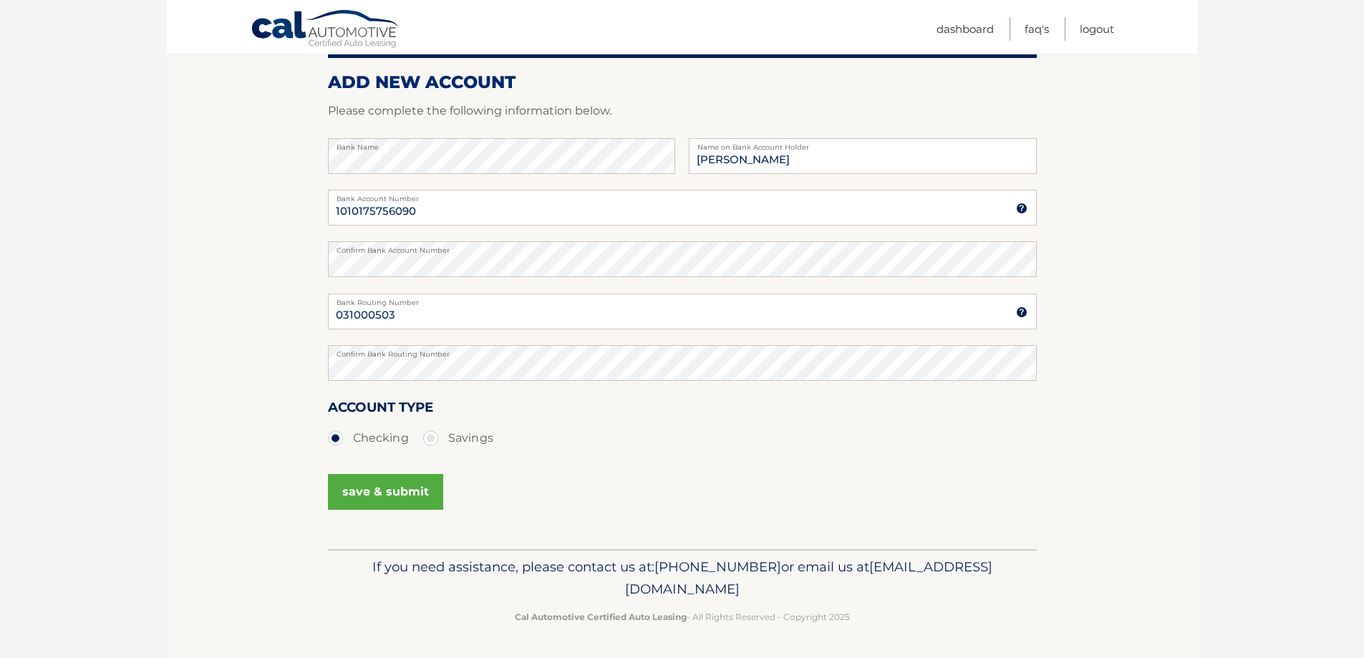
click at [391, 492] on button "save & submit" at bounding box center [385, 492] width 115 height 36
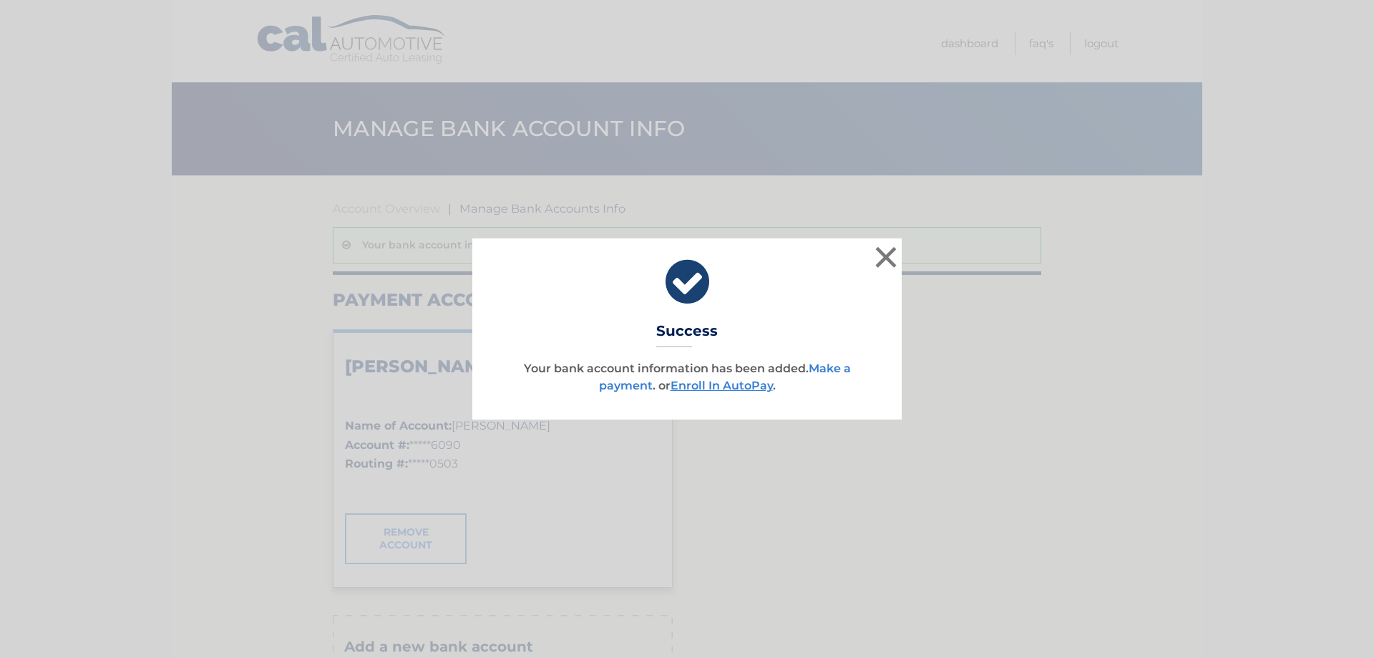
click at [834, 367] on link "Make a payment" at bounding box center [725, 376] width 252 height 31
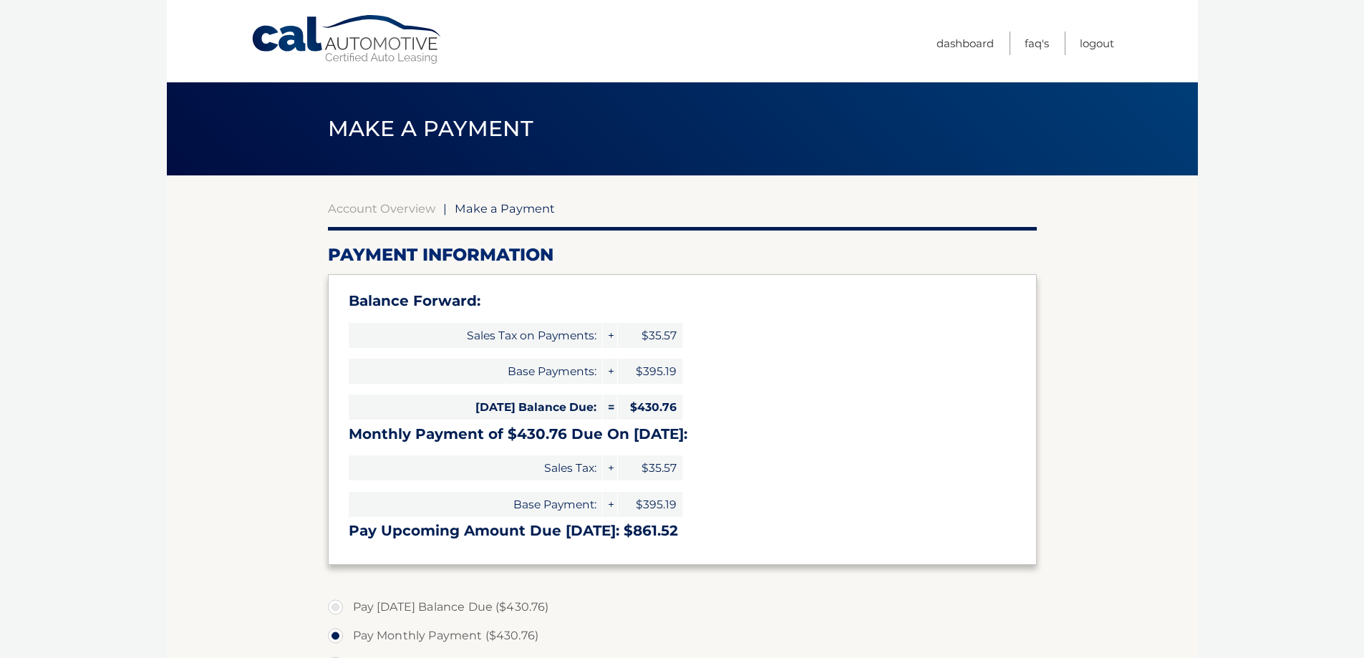
select select "YmNmNjM5ZWItNzFkOS00YzRmLTliNDgtMDYyYWI0MmRmMjAw"
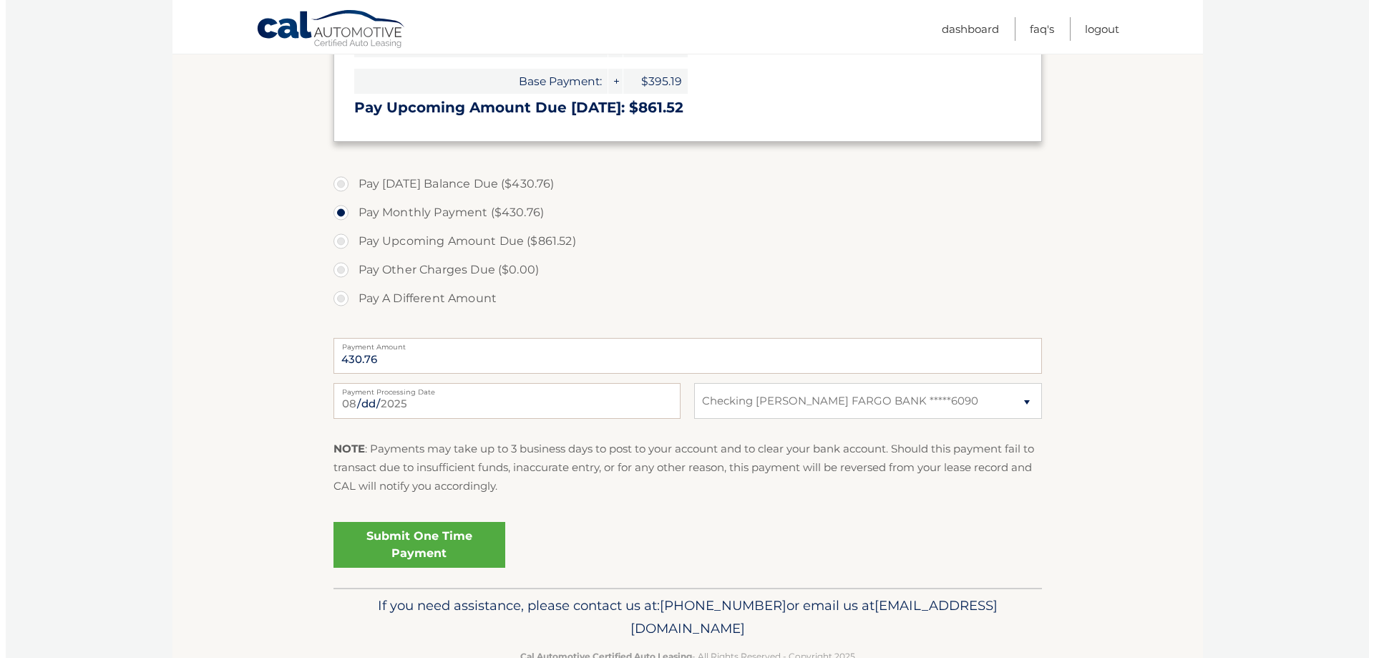
scroll to position [429, 0]
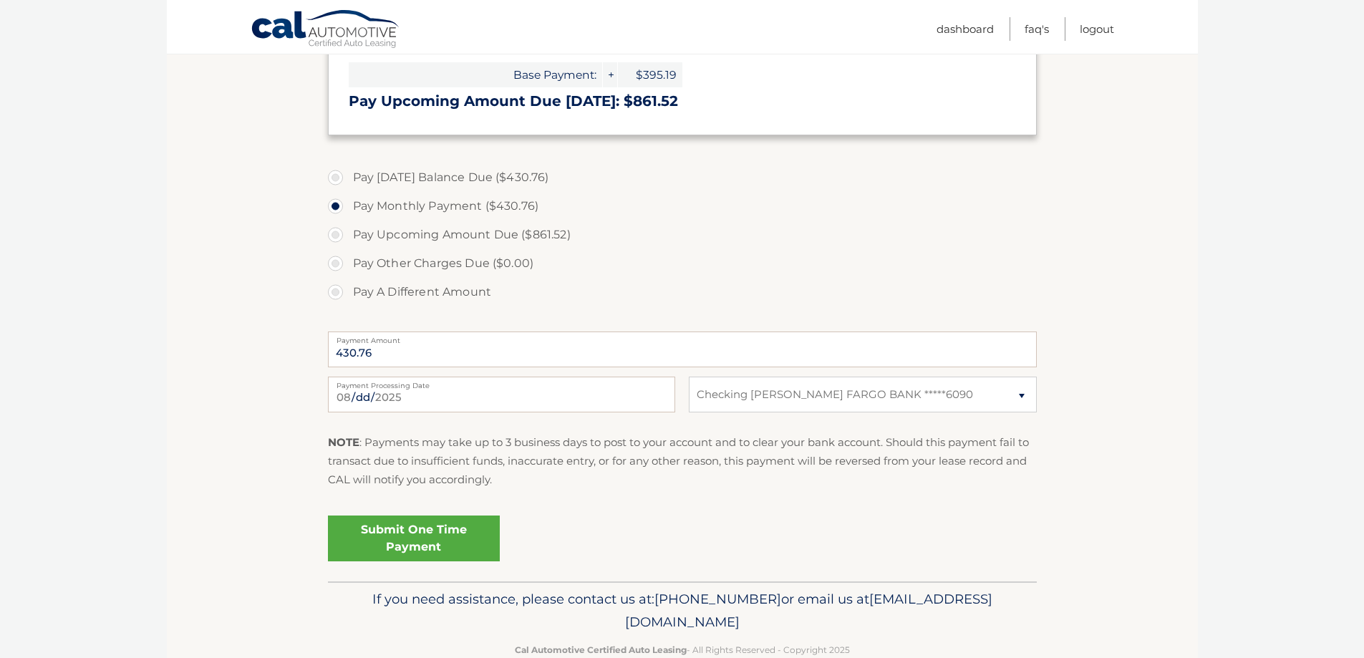
click at [399, 535] on link "Submit One Time Payment" at bounding box center [414, 538] width 172 height 46
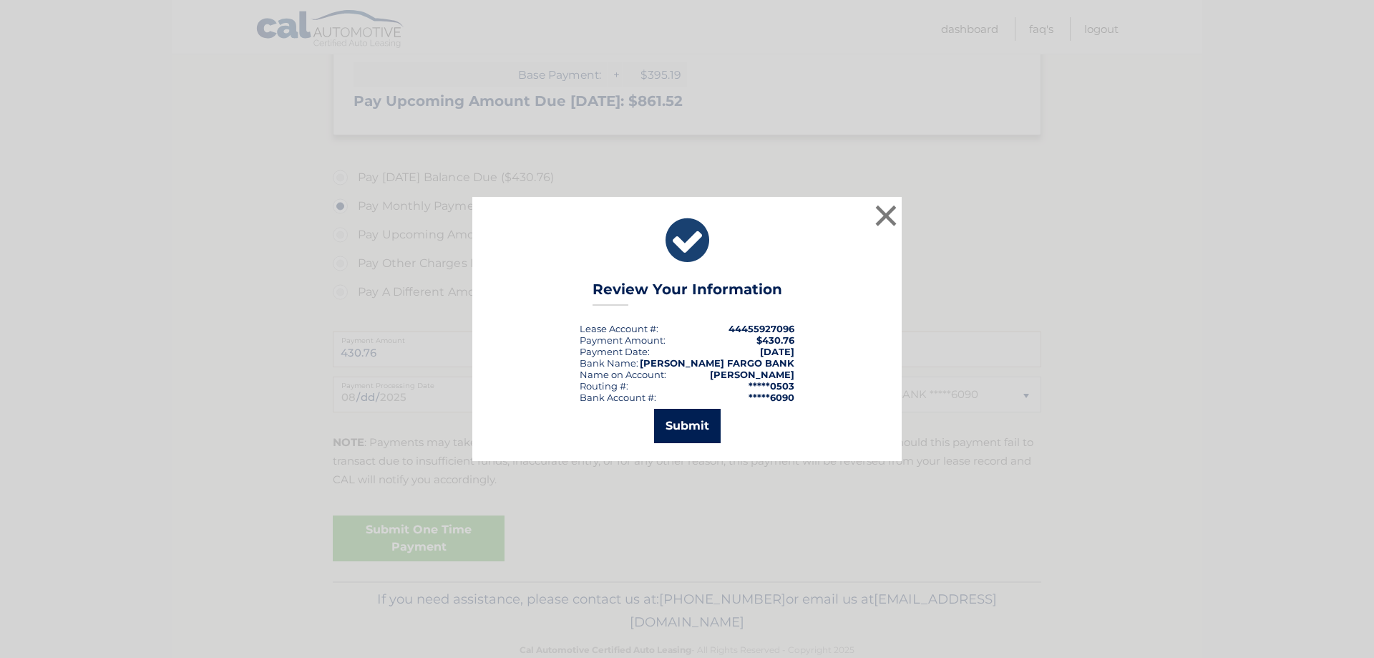
click at [680, 437] on button "Submit" at bounding box center [687, 426] width 67 height 34
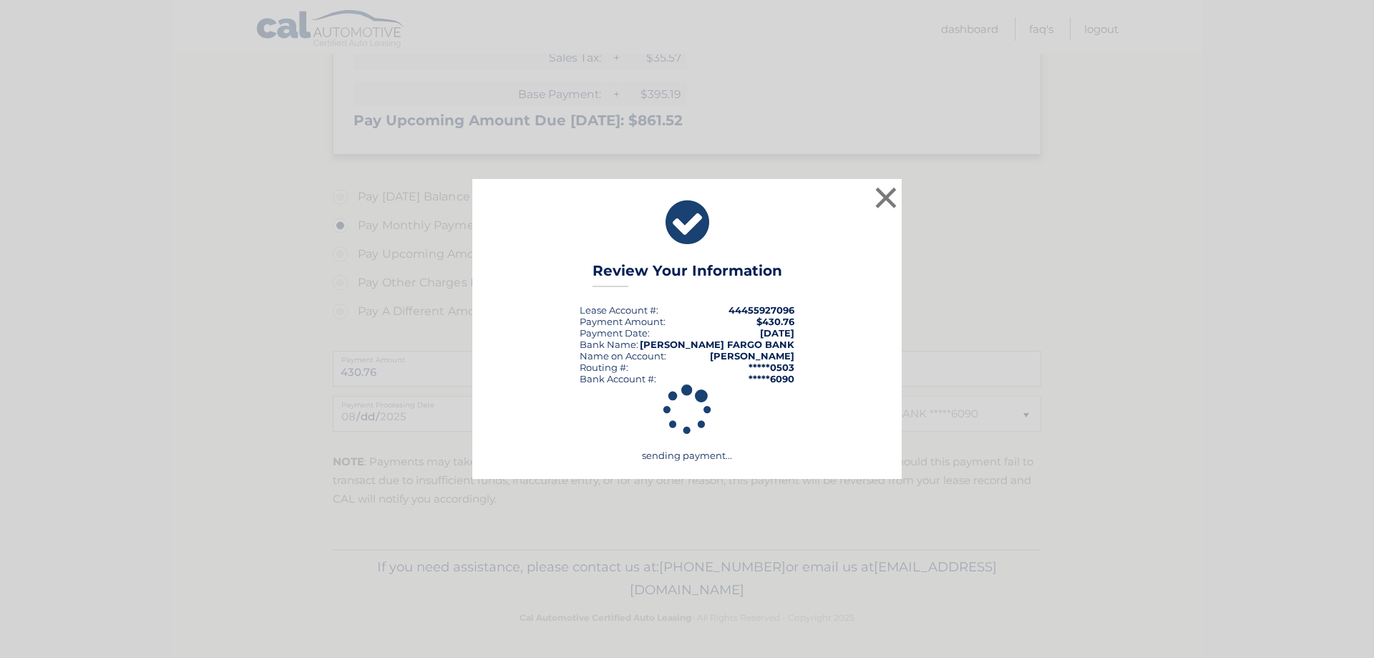
scroll to position [410, 0]
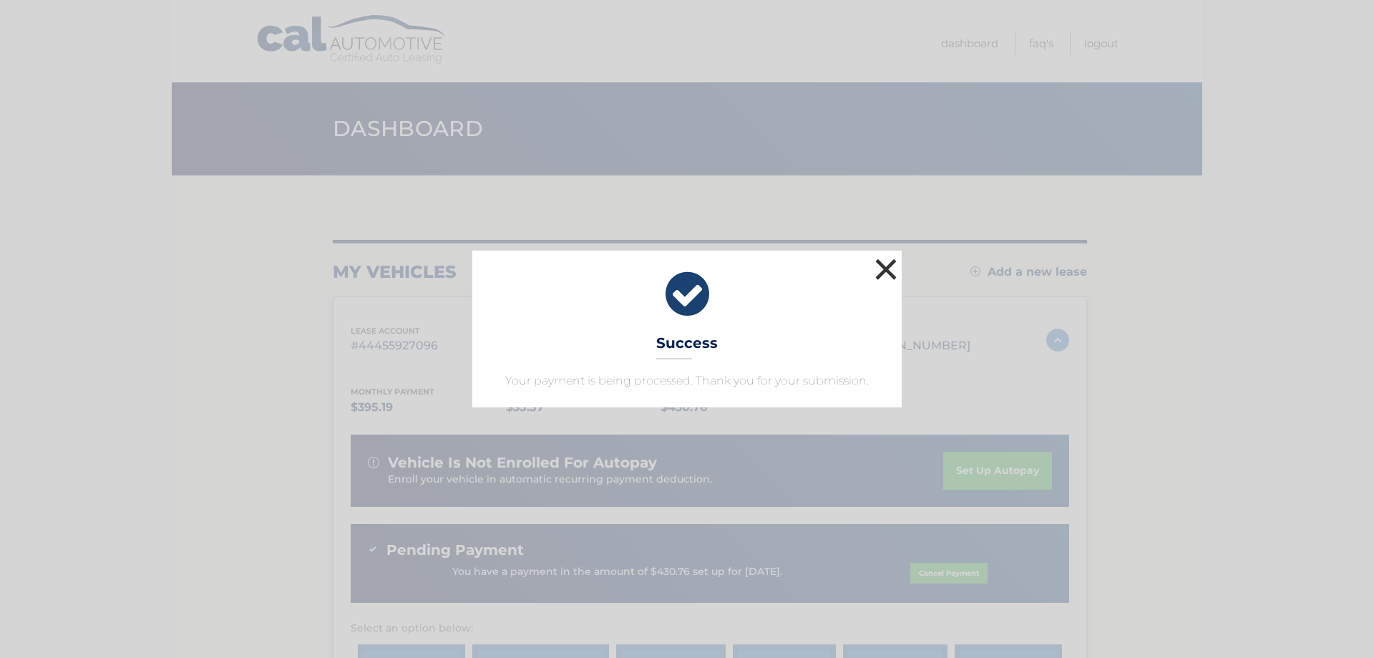
click at [890, 266] on button "×" at bounding box center [886, 269] width 29 height 29
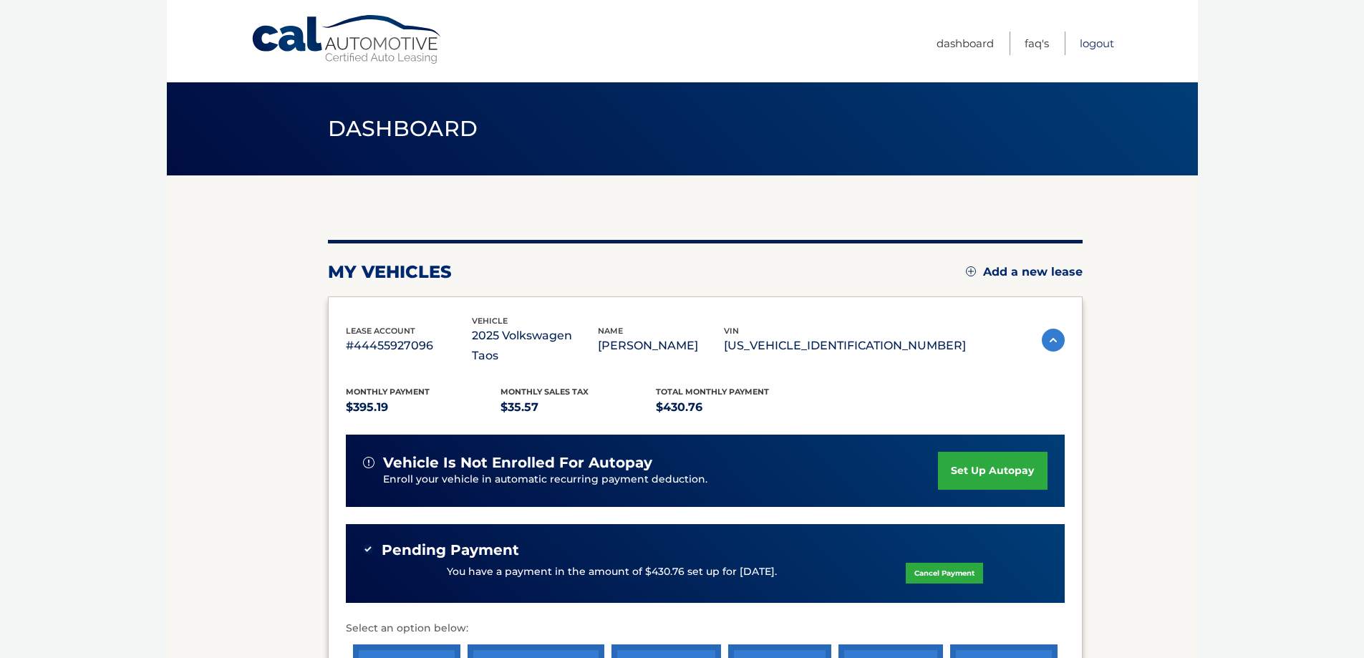
click at [1102, 44] on link "Logout" at bounding box center [1096, 43] width 34 height 24
